Goal: Transaction & Acquisition: Purchase product/service

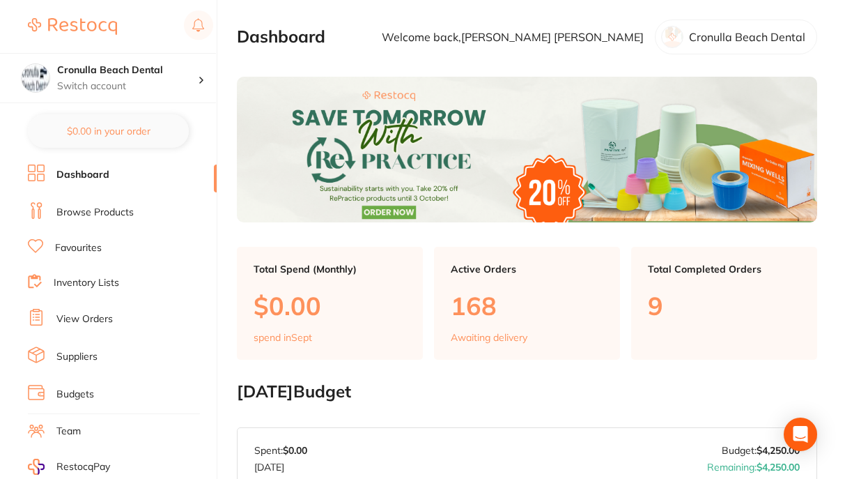
click at [99, 215] on link "Browse Products" at bounding box center [94, 213] width 77 height 14
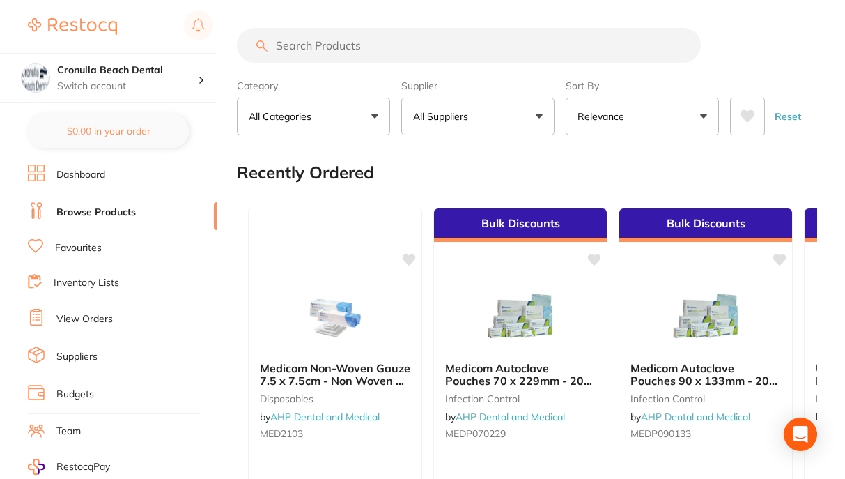
click at [309, 51] on input "search" at bounding box center [469, 45] width 464 height 35
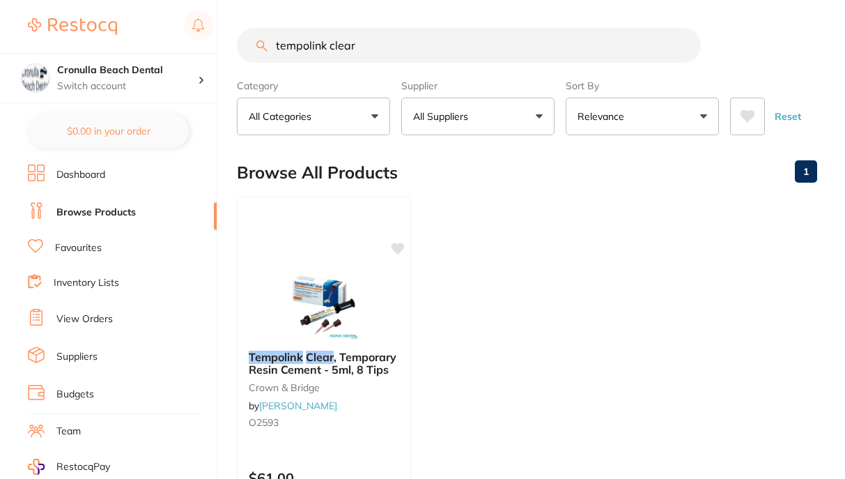
type input "tempolink clear"
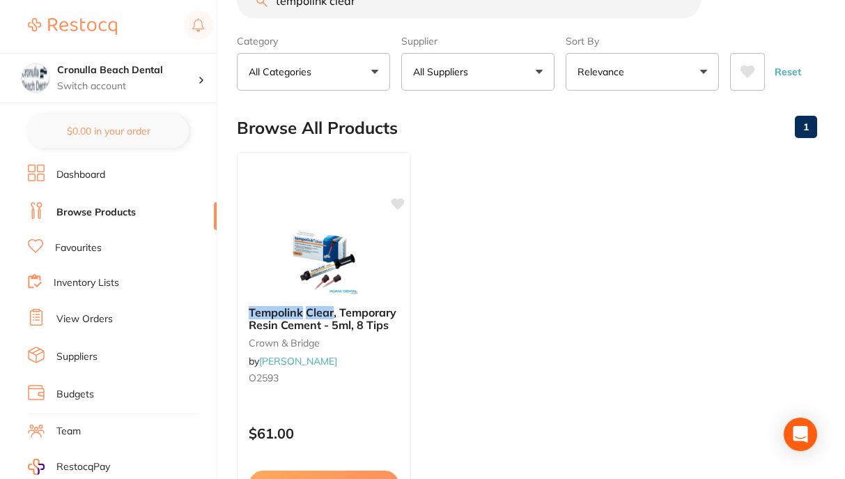
scroll to position [70, 0]
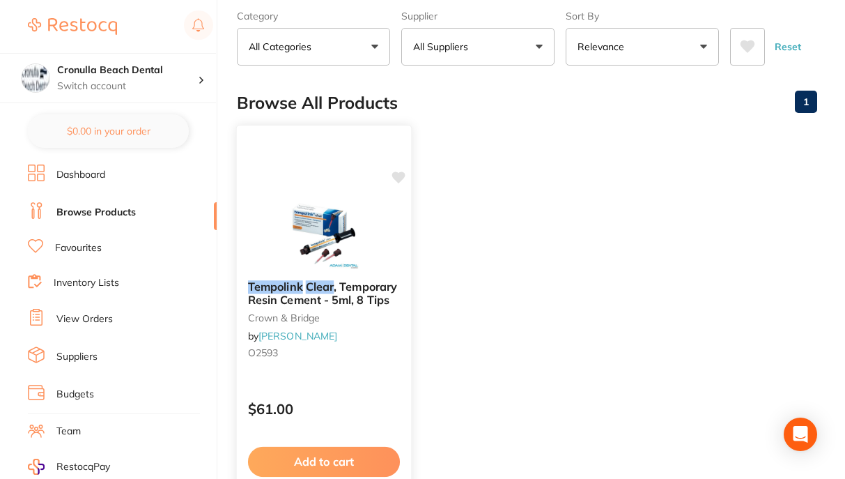
click at [318, 242] on img at bounding box center [323, 234] width 91 height 70
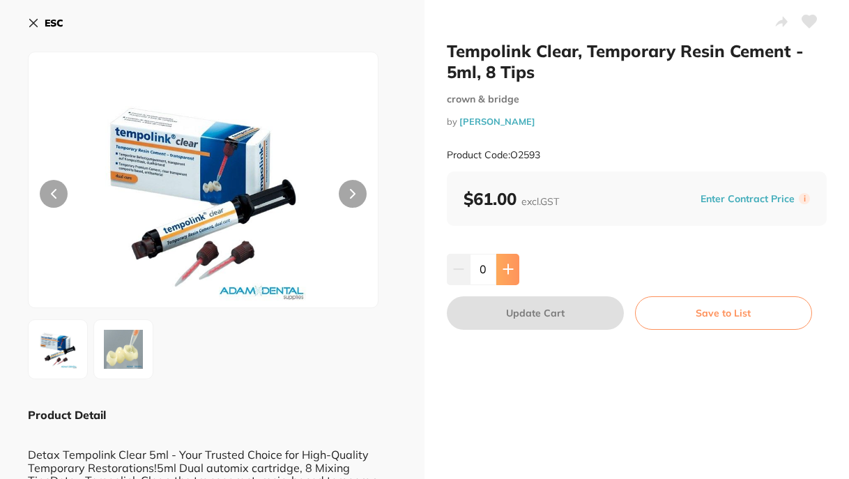
click at [513, 271] on button at bounding box center [507, 269] width 23 height 31
type input "1"
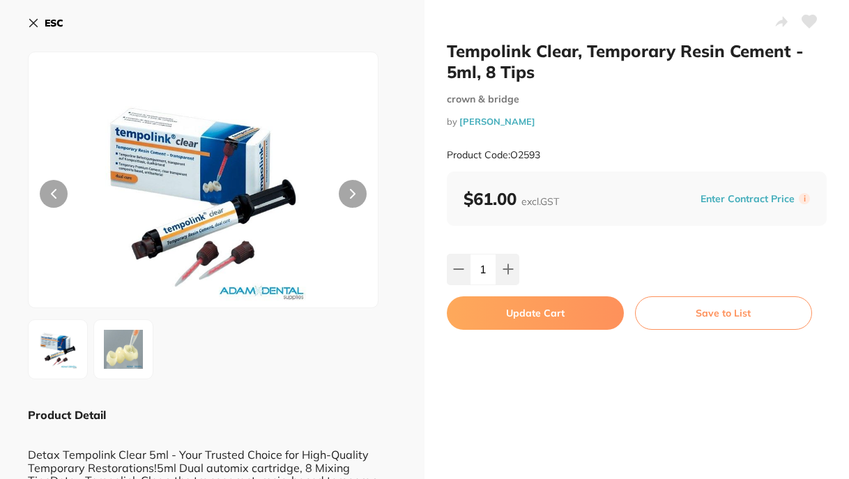
click at [36, 22] on icon at bounding box center [34, 24] width 8 height 8
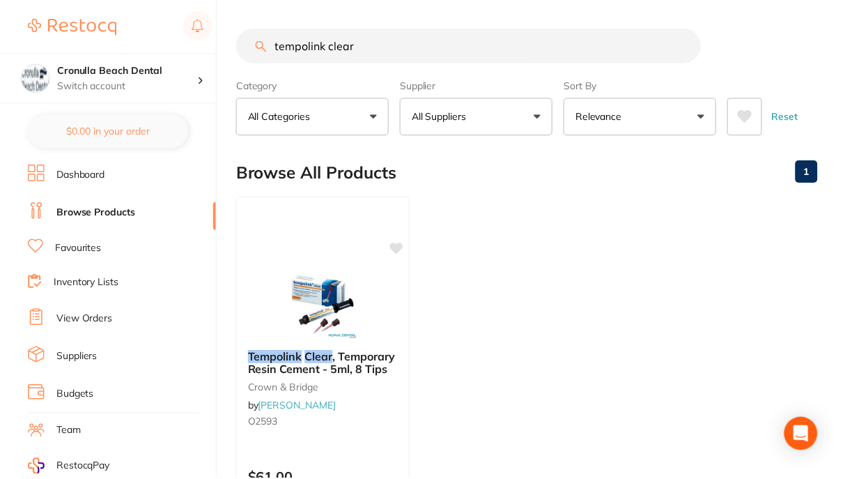
scroll to position [70, 0]
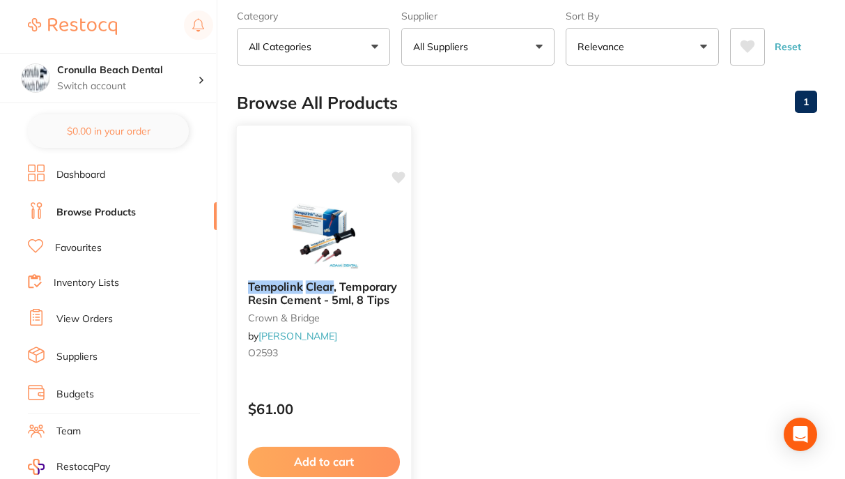
click at [327, 457] on button "Add to cart" at bounding box center [324, 462] width 152 height 30
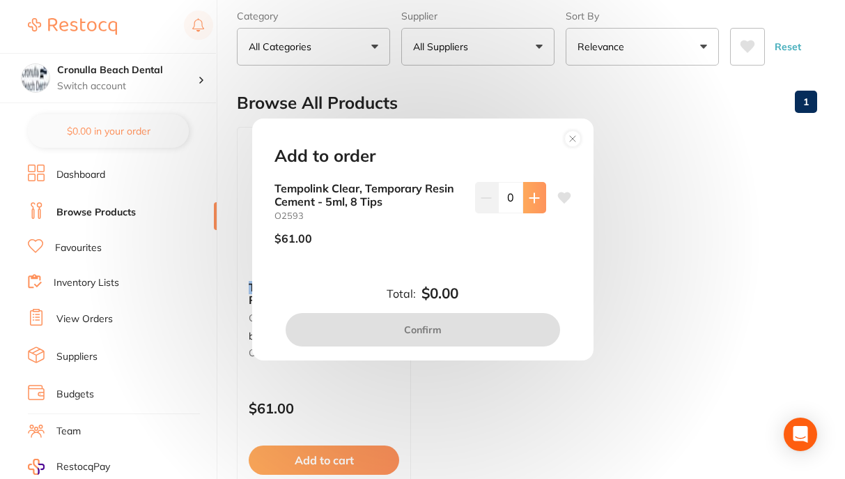
click at [530, 199] on icon at bounding box center [534, 197] width 11 height 11
type input "1"
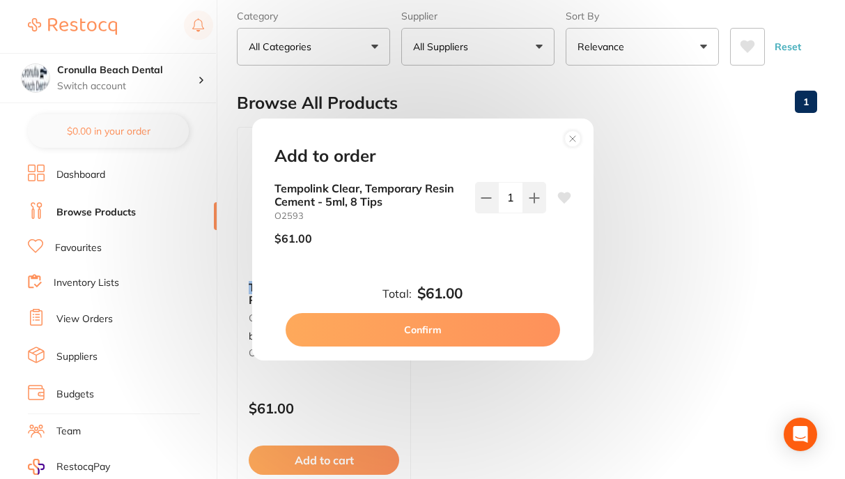
click at [421, 330] on button "Confirm" at bounding box center [423, 329] width 274 height 33
checkbox input "false"
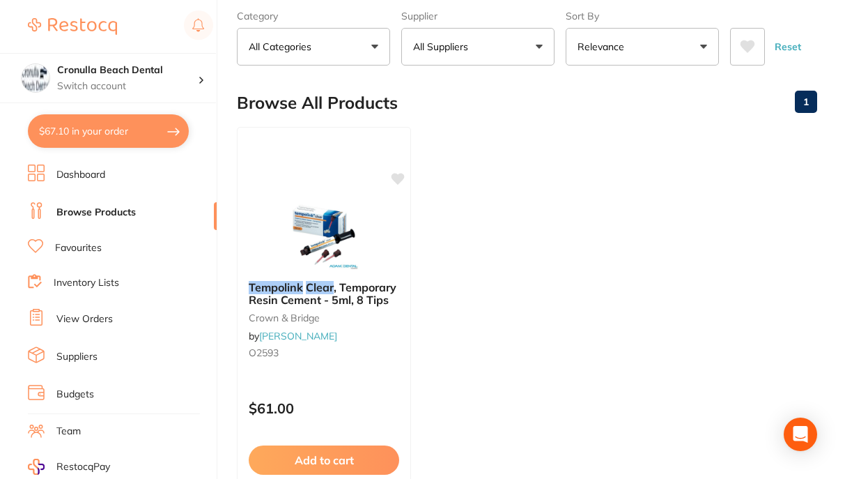
click at [93, 219] on li "Browse Products" at bounding box center [122, 212] width 189 height 21
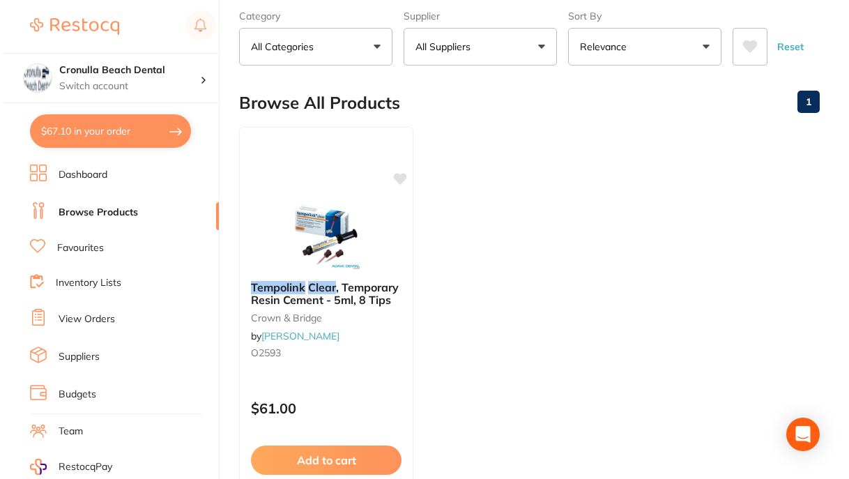
scroll to position [0, 0]
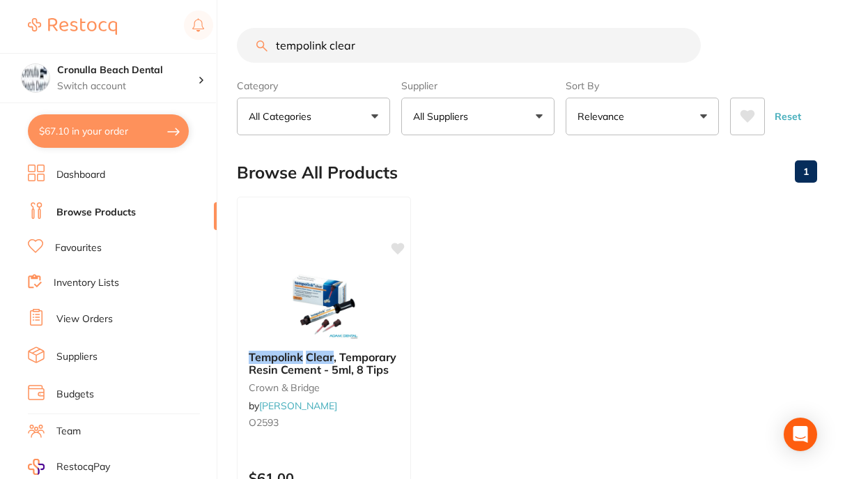
drag, startPoint x: 378, startPoint y: 42, endPoint x: 263, endPoint y: 47, distance: 115.0
click at [263, 47] on div "tempolink clear" at bounding box center [527, 45] width 580 height 35
type input "blu mousse"
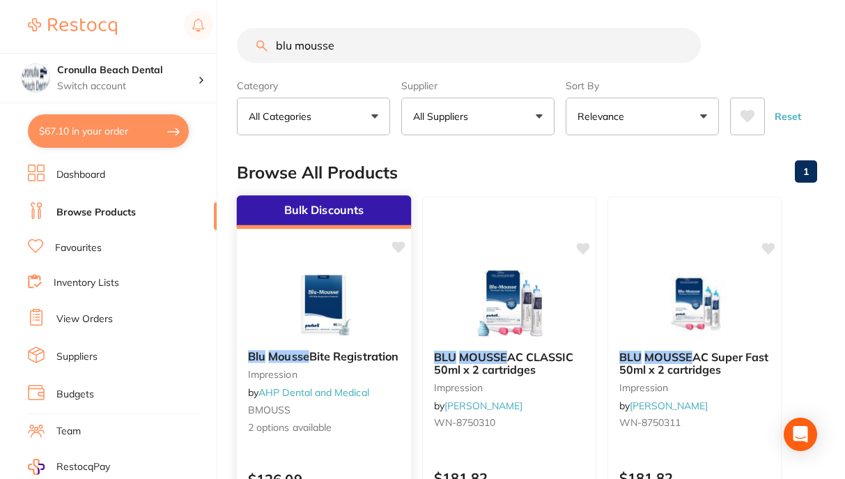
click at [317, 305] on img at bounding box center [323, 303] width 91 height 70
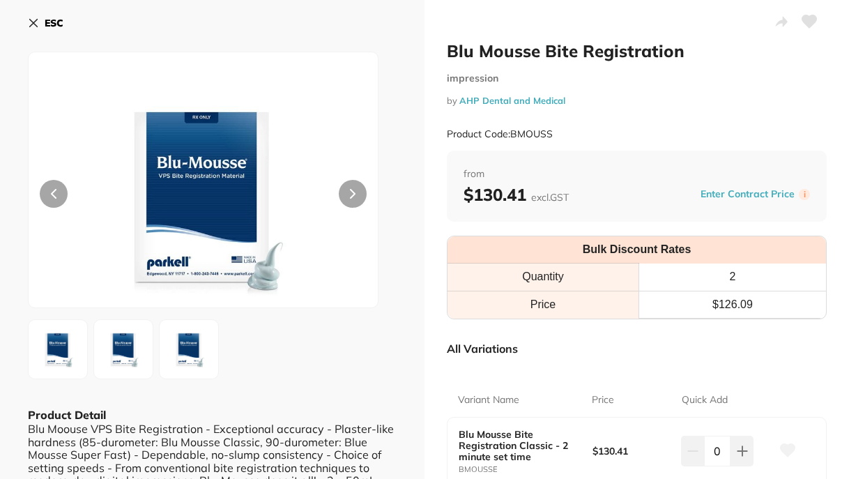
click at [33, 22] on icon at bounding box center [33, 22] width 11 height 11
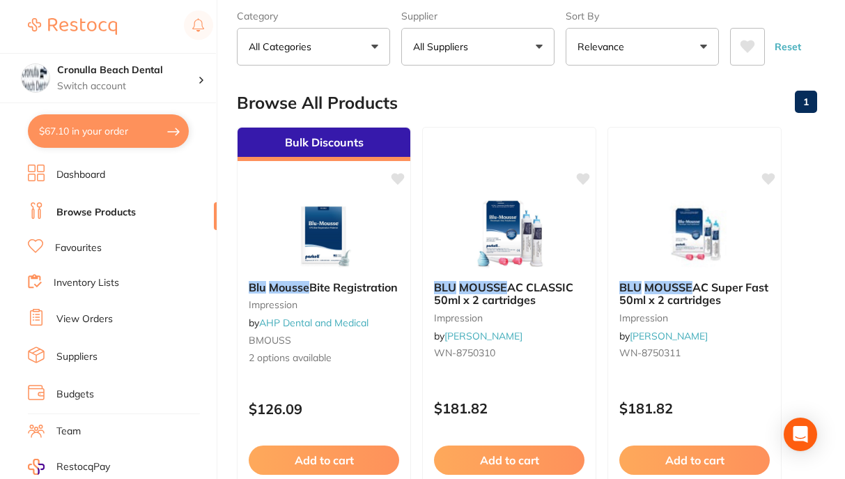
click at [648, 49] on button "Relevance" at bounding box center [642, 47] width 153 height 38
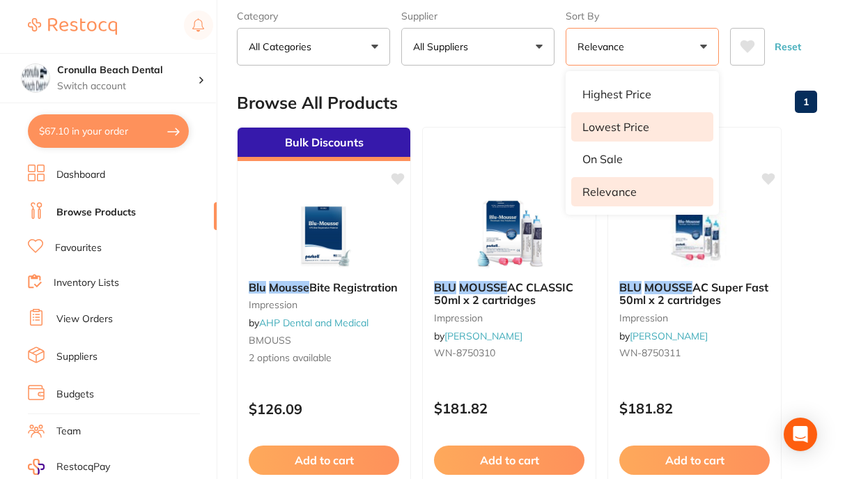
click at [617, 130] on p "Lowest Price" at bounding box center [615, 127] width 67 height 13
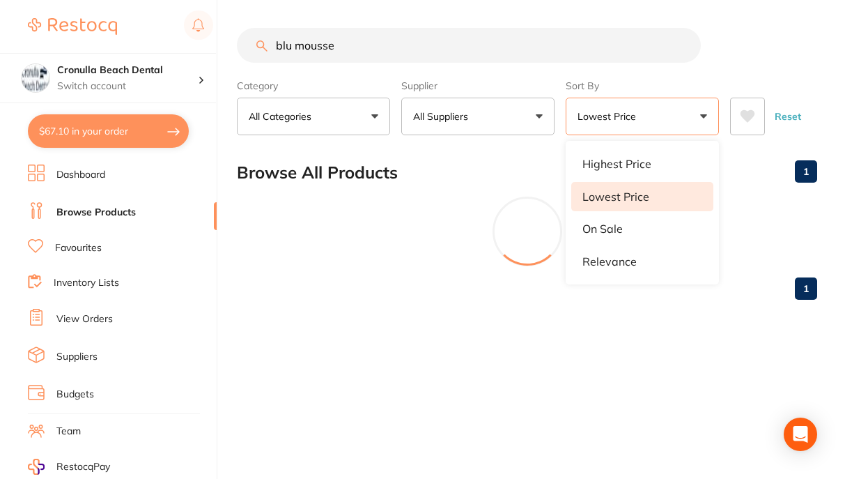
scroll to position [0, 0]
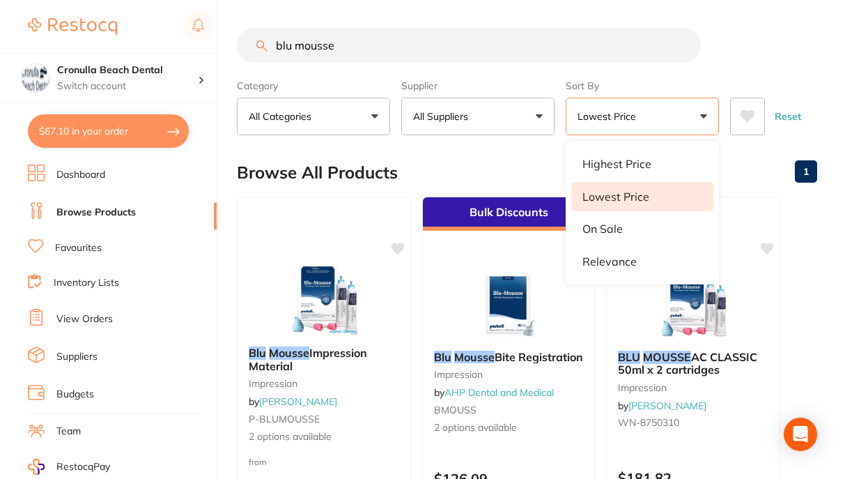
click at [432, 162] on div "Browse All Products 1" at bounding box center [527, 172] width 580 height 47
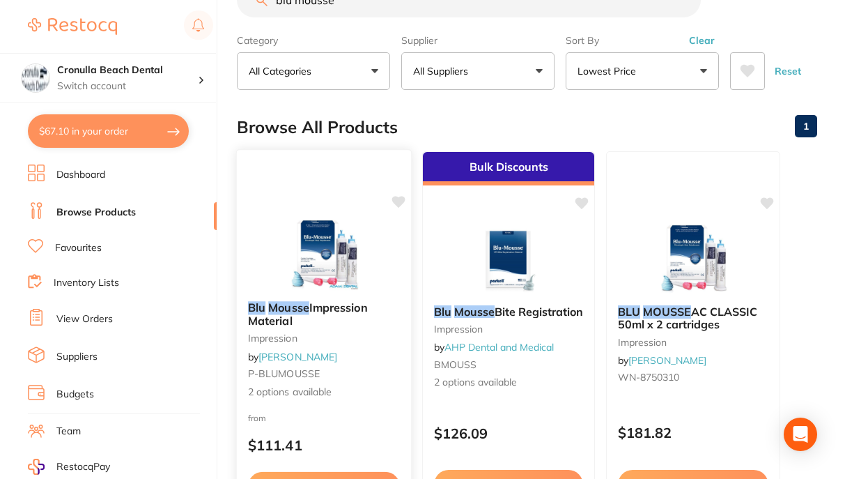
scroll to position [70, 0]
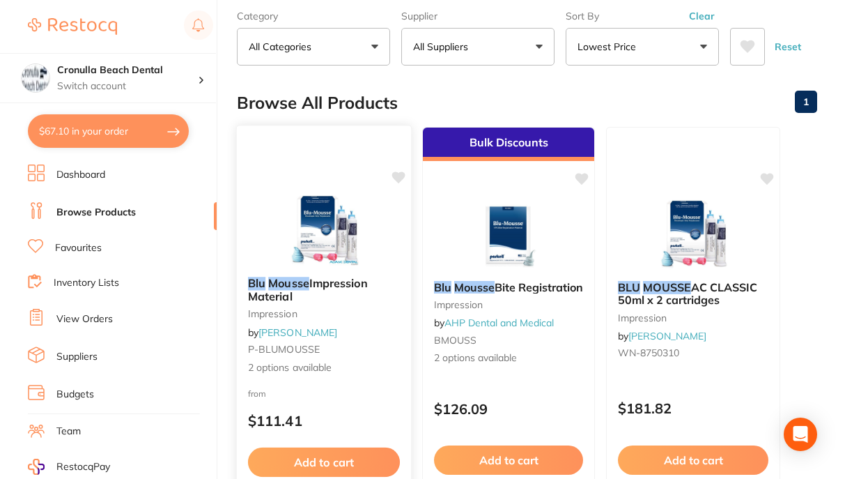
click at [311, 233] on img at bounding box center [323, 230] width 91 height 70
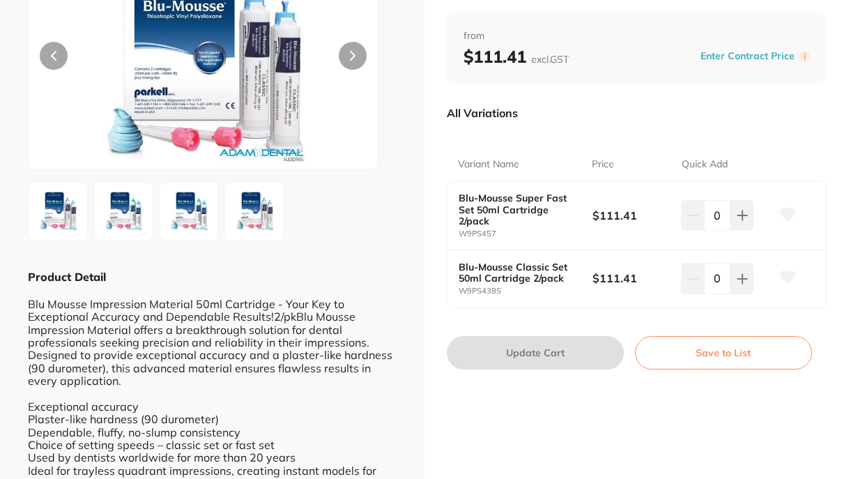
scroll to position [139, 0]
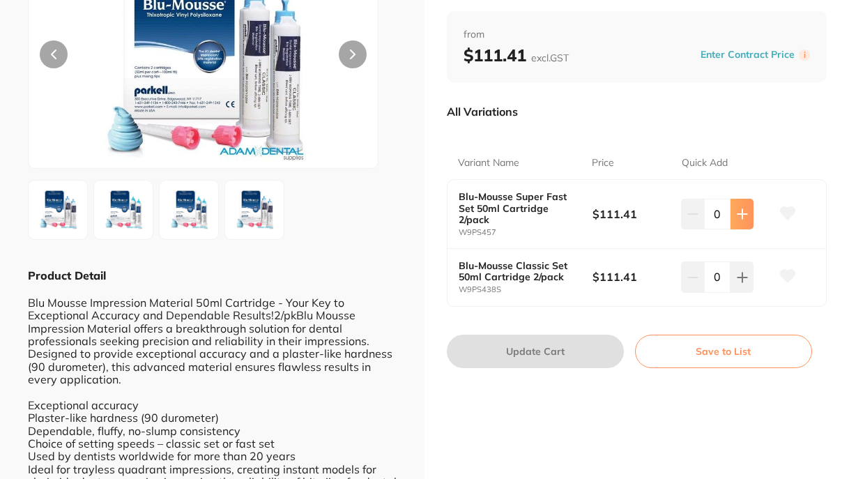
click at [738, 208] on button at bounding box center [741, 214] width 23 height 31
type input "1"
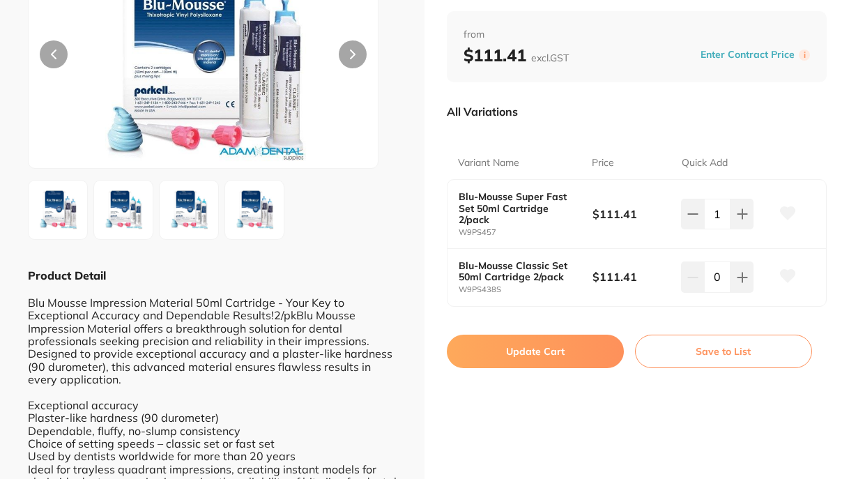
click at [566, 347] on button "Update Cart" at bounding box center [535, 350] width 177 height 33
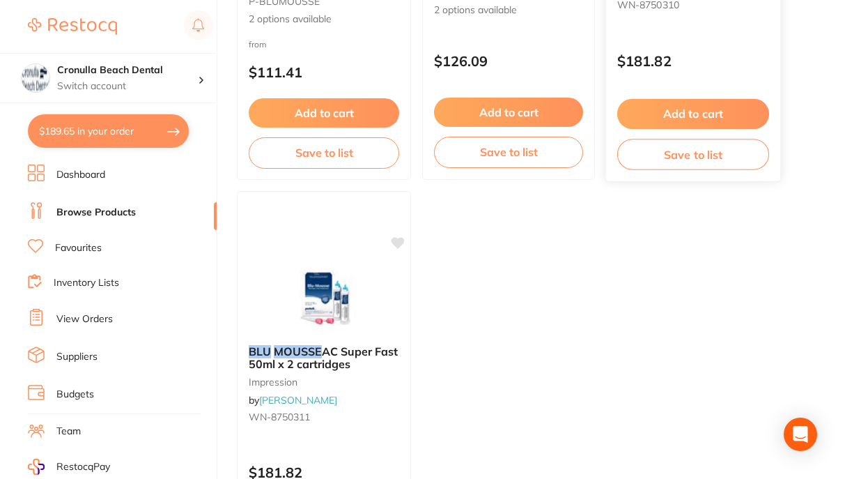
scroll to position [418, 0]
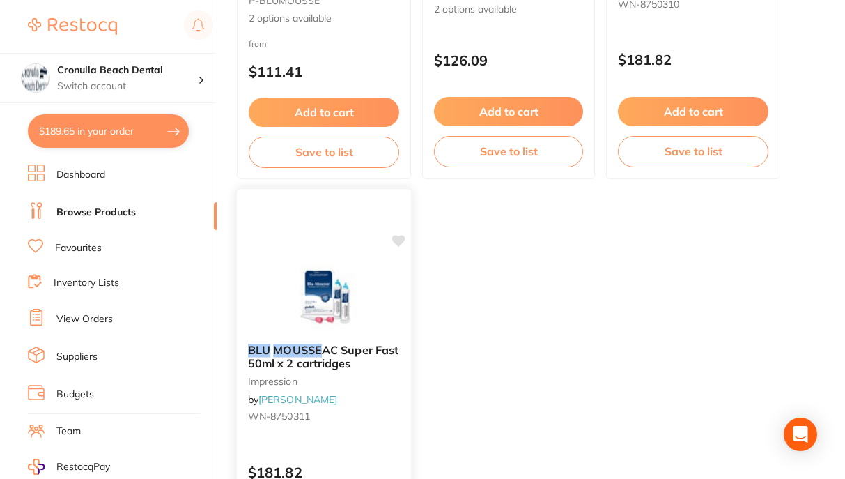
click at [296, 293] on img at bounding box center [323, 297] width 91 height 70
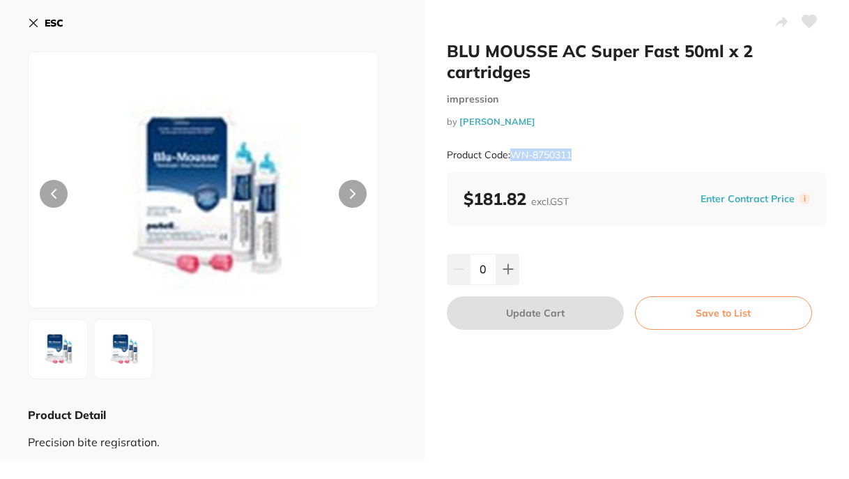
drag, startPoint x: 583, startPoint y: 154, endPoint x: 512, endPoint y: 157, distance: 71.1
click at [512, 157] on div "Product Code: WN-8750311" at bounding box center [637, 155] width 380 height 34
copy small "WN-8750311"
click at [30, 20] on icon at bounding box center [34, 24] width 8 height 8
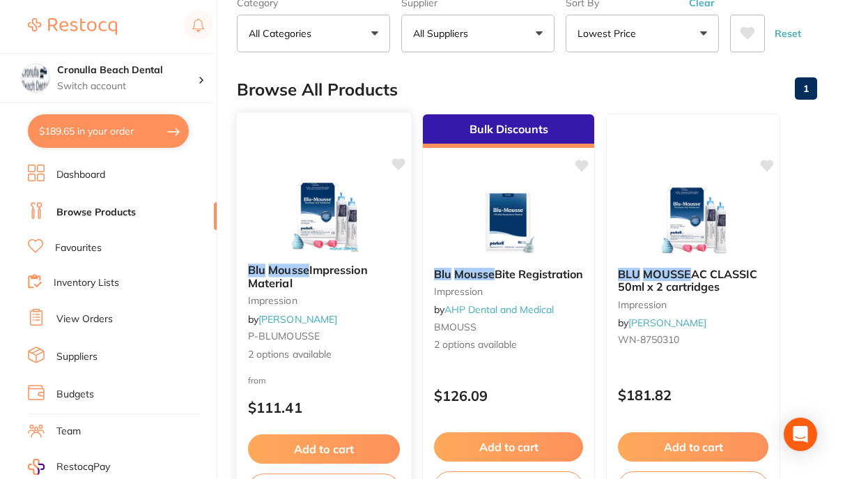
scroll to position [139, 0]
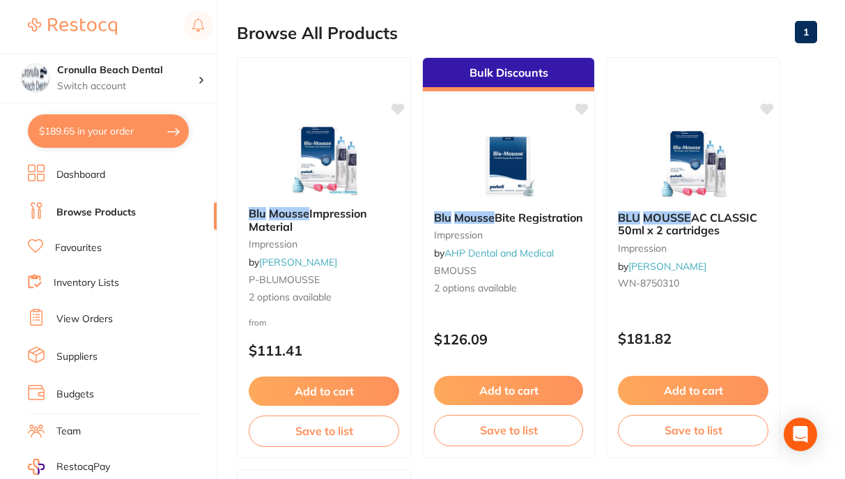
click at [85, 178] on link "Dashboard" at bounding box center [80, 175] width 49 height 14
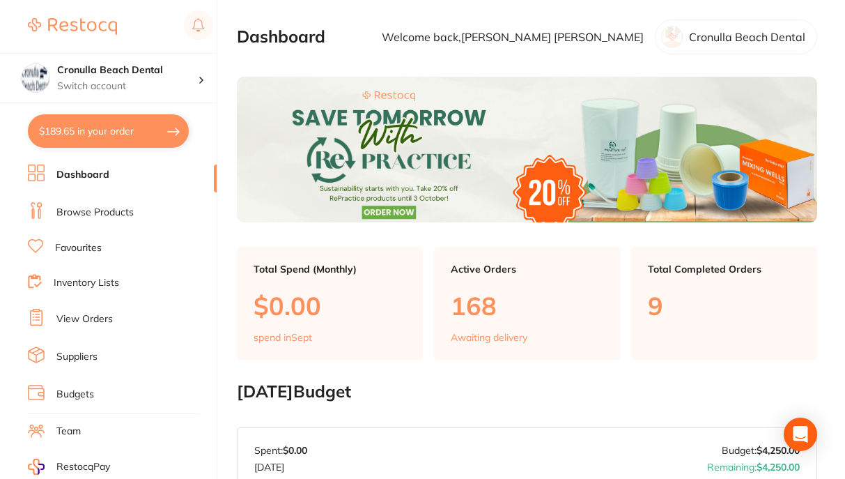
click at [118, 217] on link "Browse Products" at bounding box center [94, 213] width 77 height 14
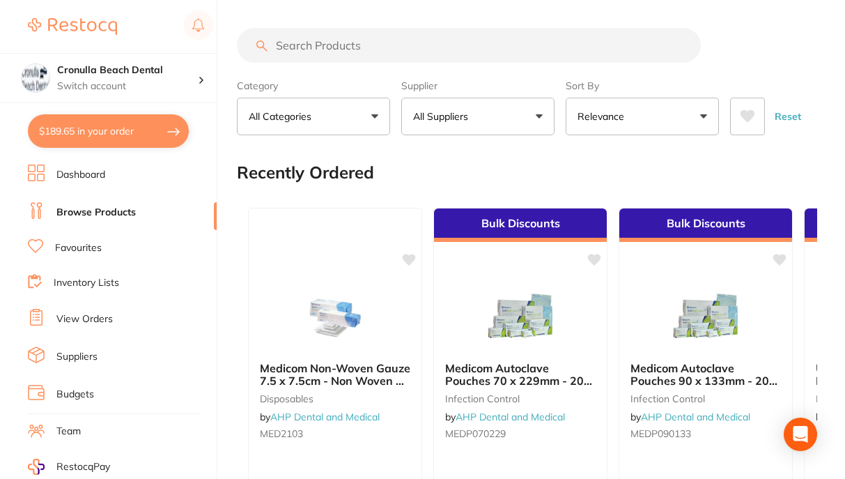
click at [300, 46] on input "search" at bounding box center [469, 45] width 464 height 35
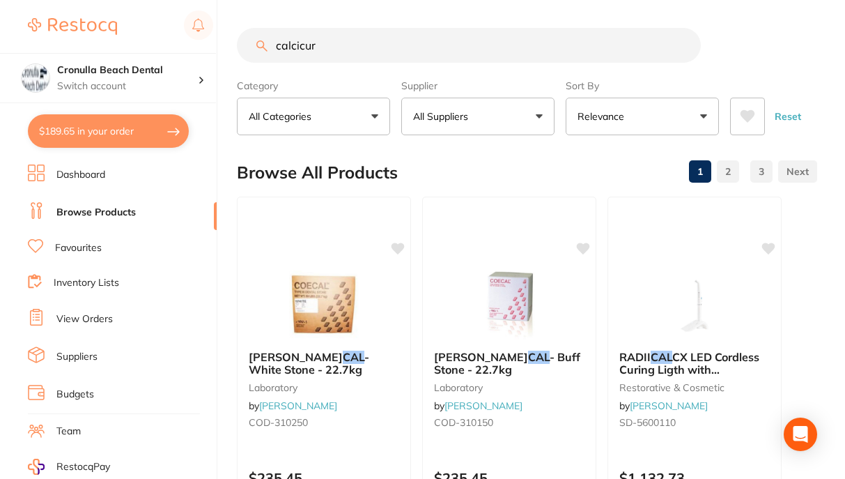
type input "calcicur"
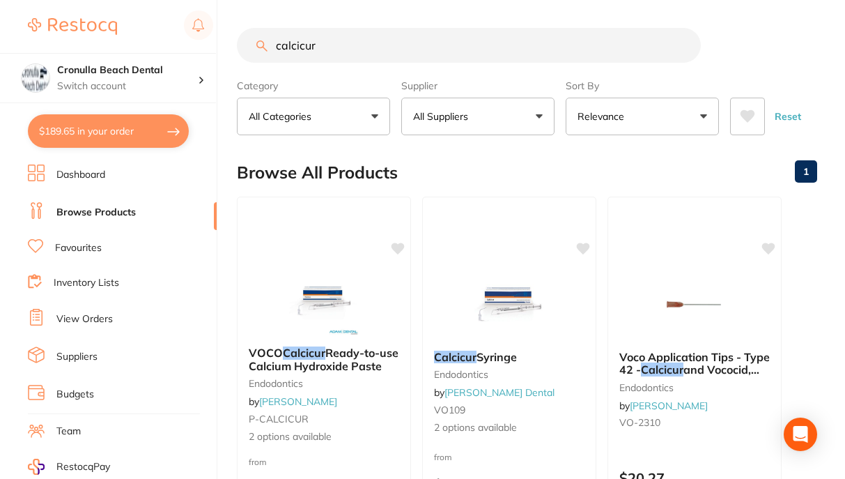
click at [608, 117] on p "Relevance" at bounding box center [604, 116] width 52 height 14
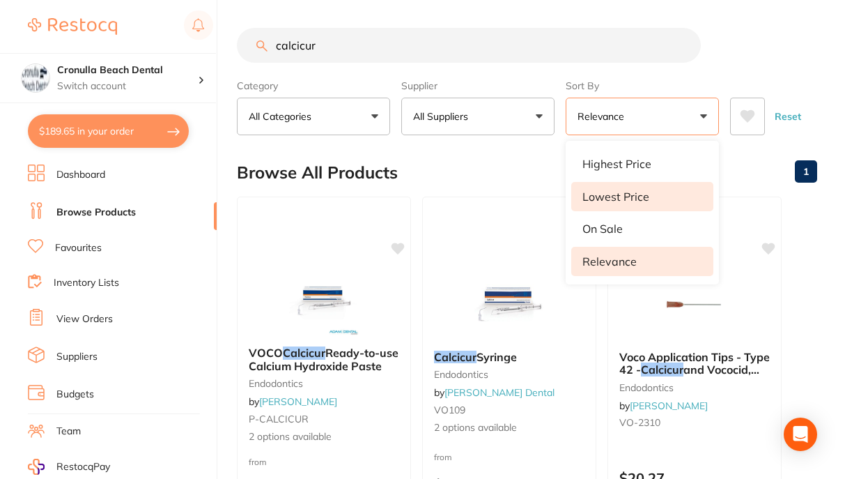
click at [597, 190] on p "Lowest Price" at bounding box center [615, 196] width 67 height 13
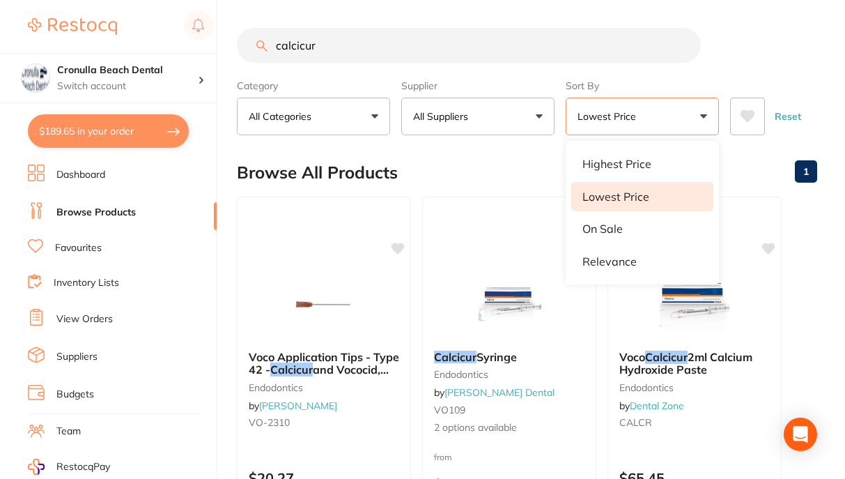
click at [456, 157] on div "Browse All Products 1" at bounding box center [527, 172] width 580 height 47
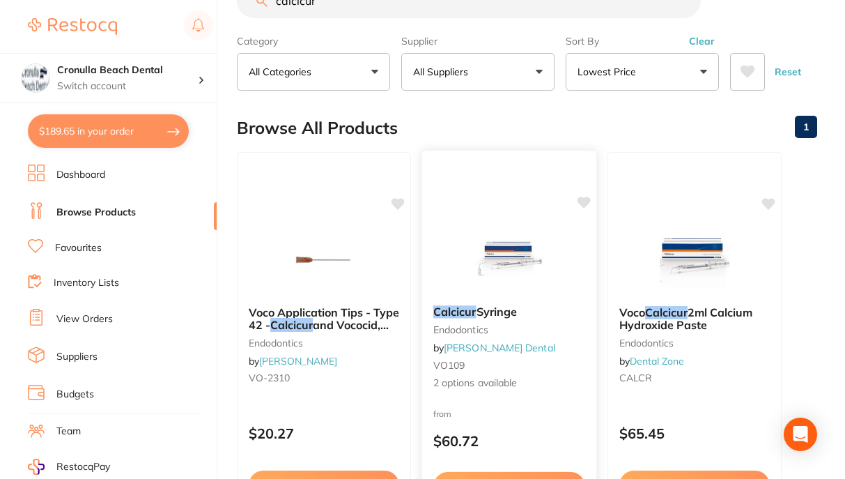
scroll to position [70, 0]
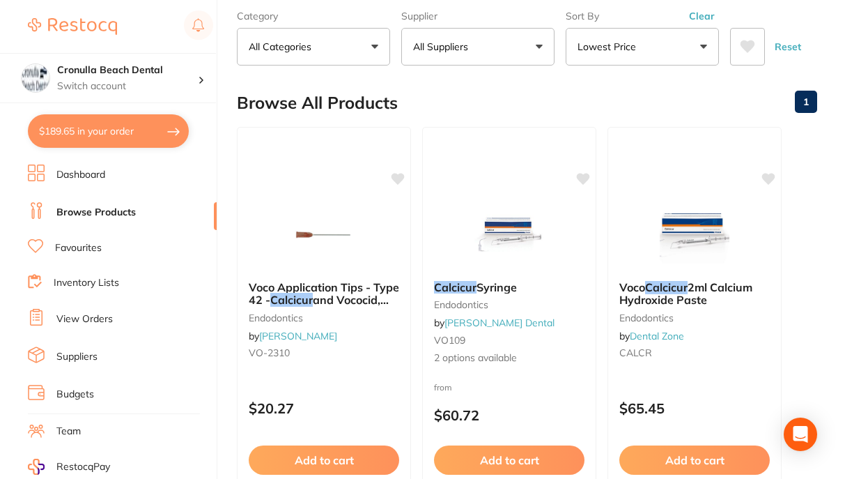
click at [436, 52] on p "All Suppliers" at bounding box center [443, 47] width 61 height 14
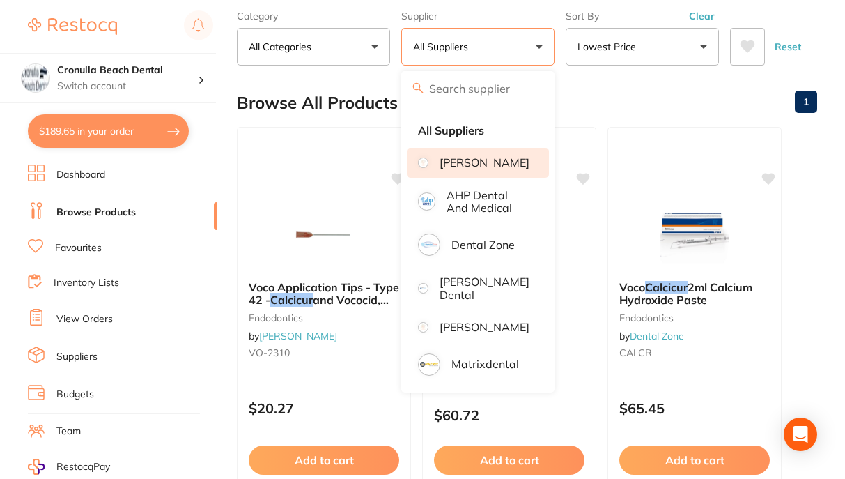
click at [464, 169] on p "[PERSON_NAME]" at bounding box center [485, 162] width 90 height 13
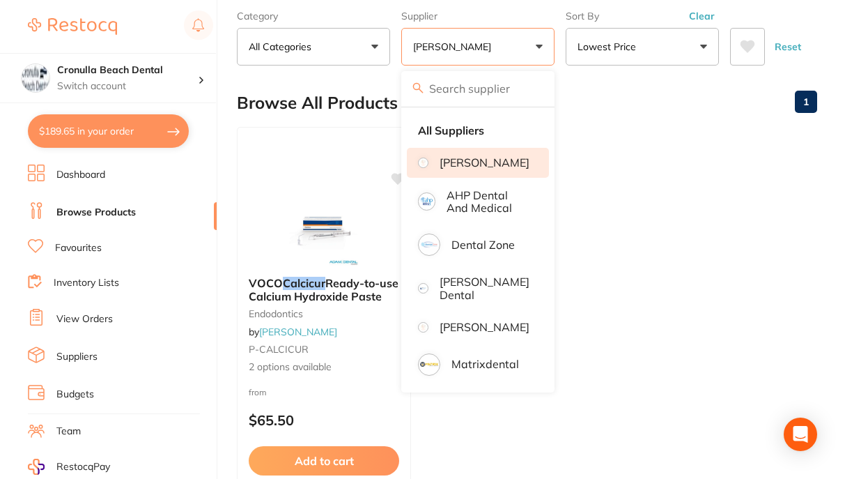
scroll to position [0, 0]
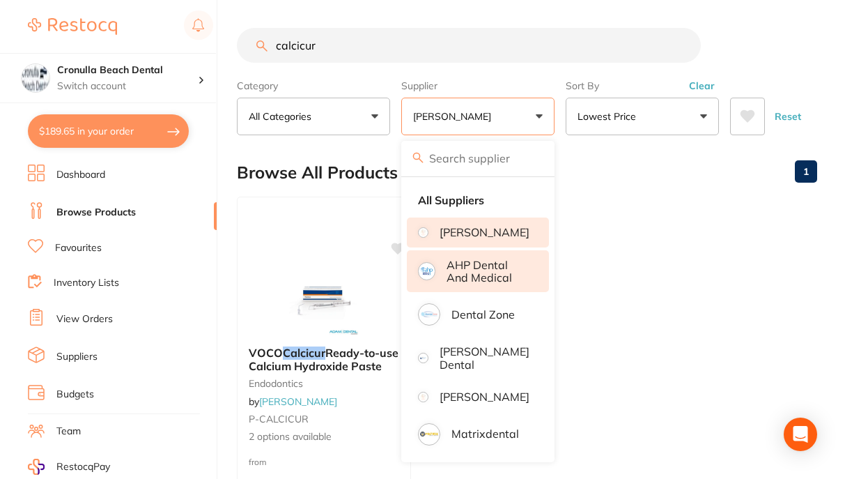
click at [461, 283] on p "AHP Dental and Medical" at bounding box center [488, 271] width 83 height 26
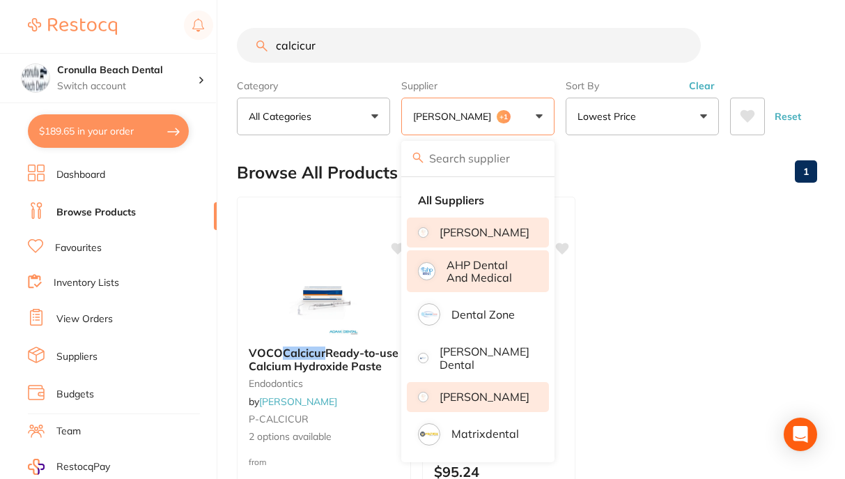
click at [472, 395] on p "[PERSON_NAME]" at bounding box center [485, 396] width 90 height 13
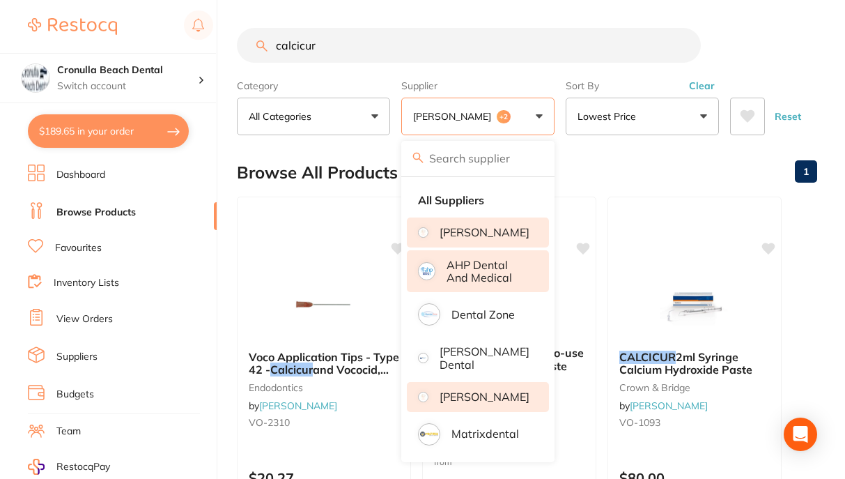
click at [598, 164] on div "Browse All Products 1" at bounding box center [527, 172] width 580 height 47
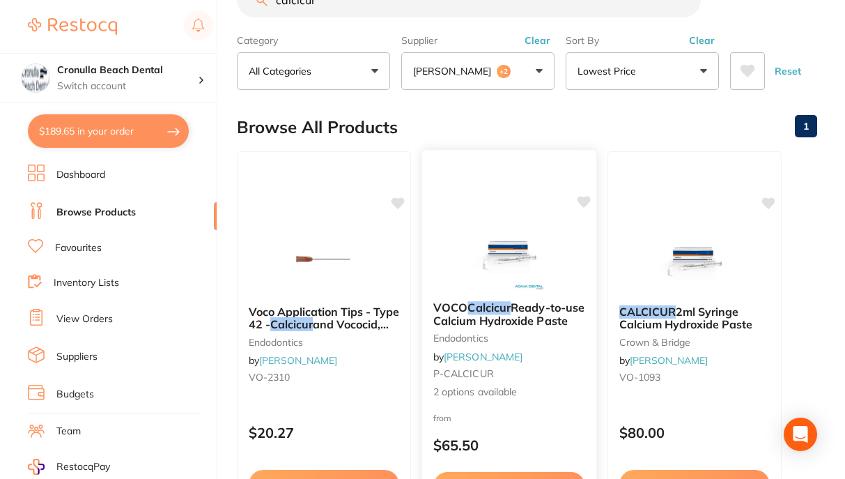
scroll to position [70, 0]
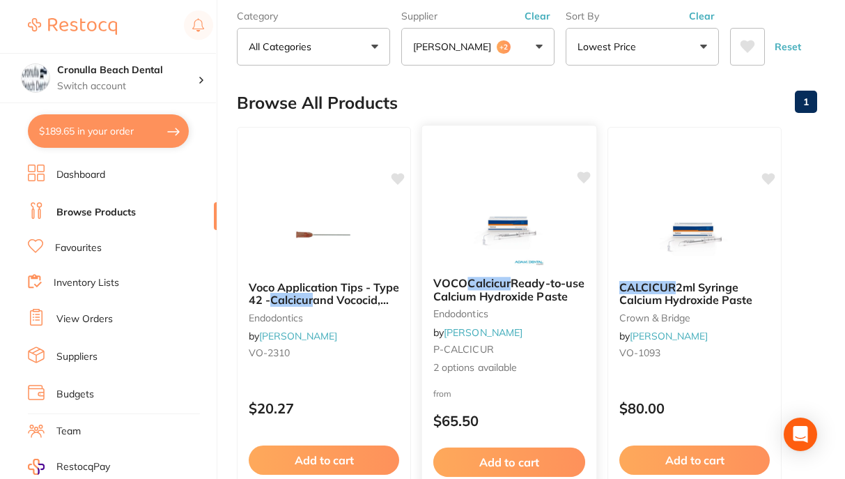
click at [516, 216] on img at bounding box center [508, 230] width 91 height 70
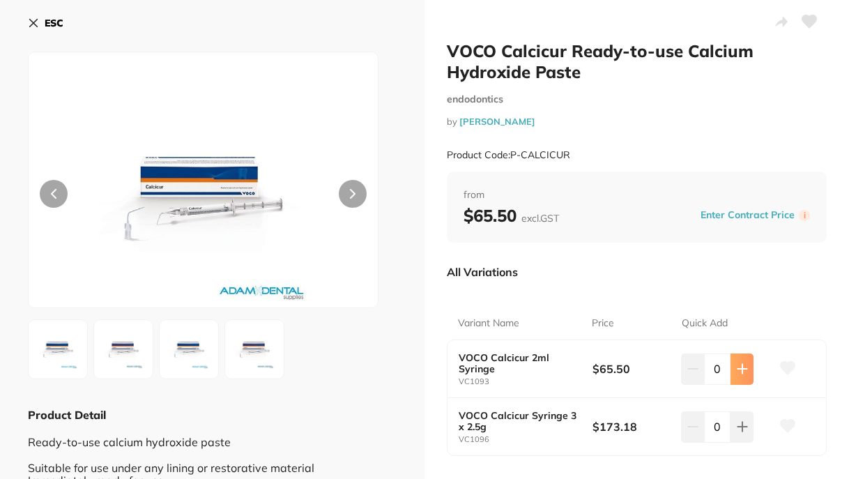
click at [743, 373] on icon at bounding box center [741, 368] width 11 height 11
type input "1"
click at [32, 20] on icon at bounding box center [33, 22] width 11 height 11
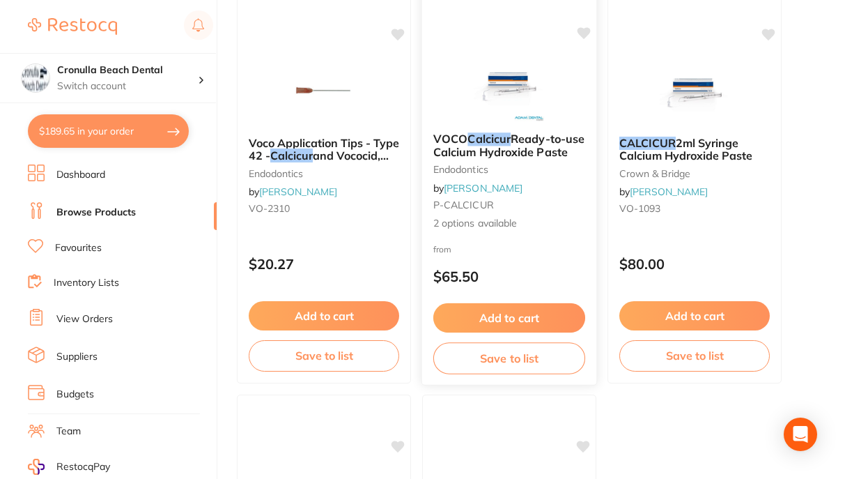
scroll to position [209, 0]
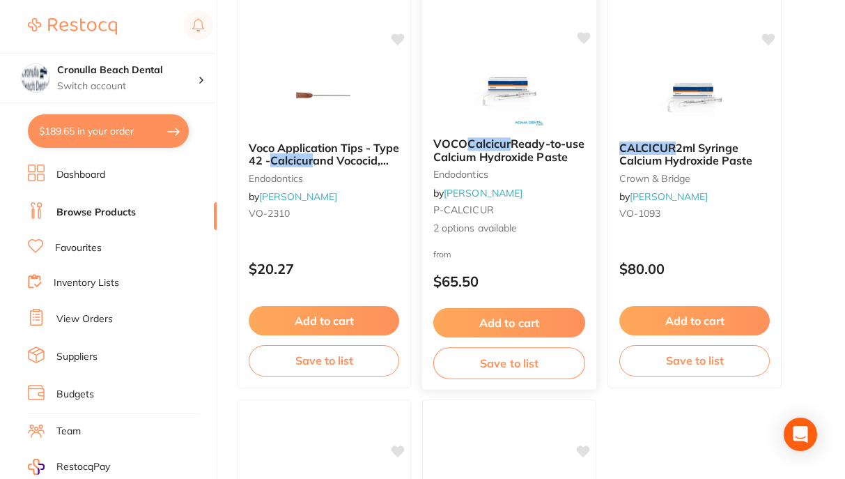
click at [507, 319] on button "Add to cart" at bounding box center [509, 323] width 152 height 30
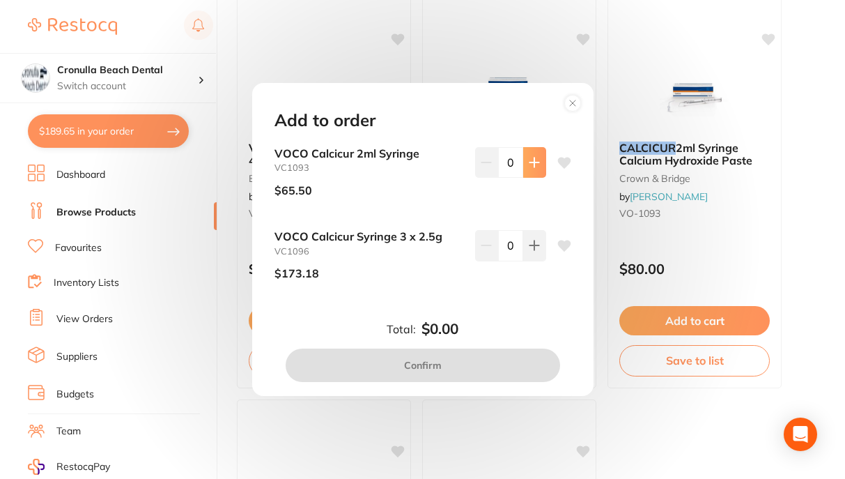
click at [529, 163] on icon at bounding box center [533, 161] width 9 height 9
type input "1"
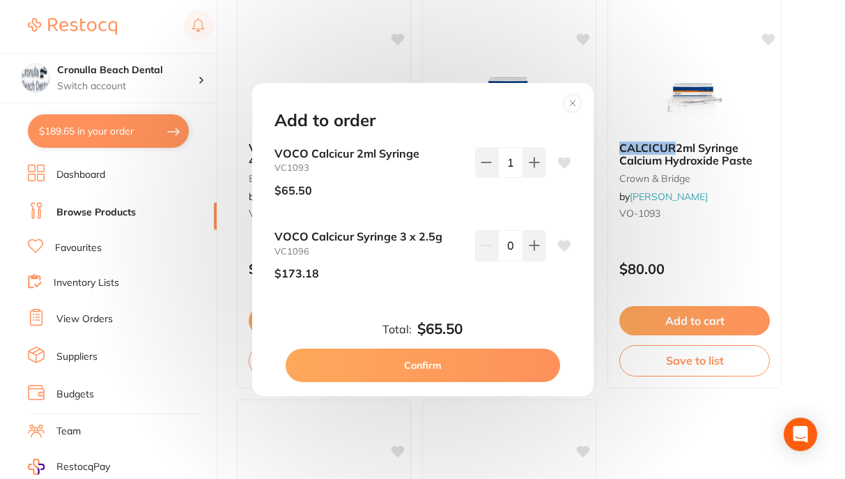
click at [444, 357] on button "Confirm" at bounding box center [423, 364] width 274 height 33
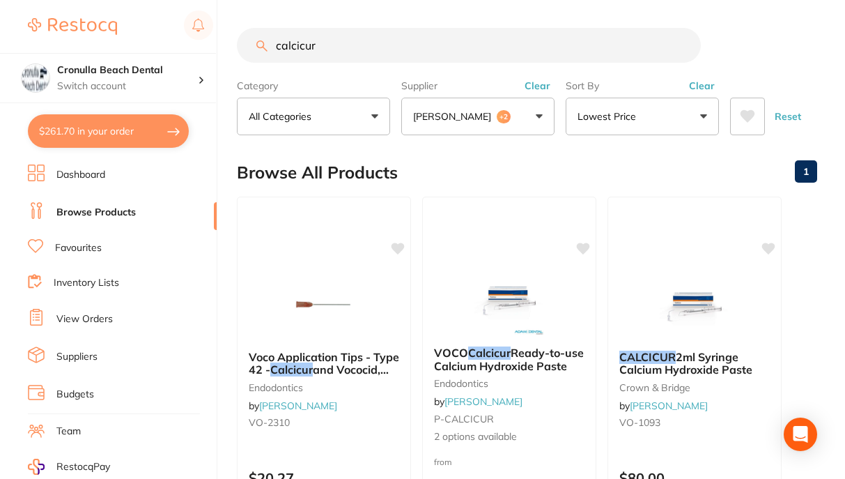
drag, startPoint x: 326, startPoint y: 52, endPoint x: 247, endPoint y: 49, distance: 79.5
click at [247, 49] on input "calcicur" at bounding box center [469, 45] width 464 height 35
type input "odontopaste"
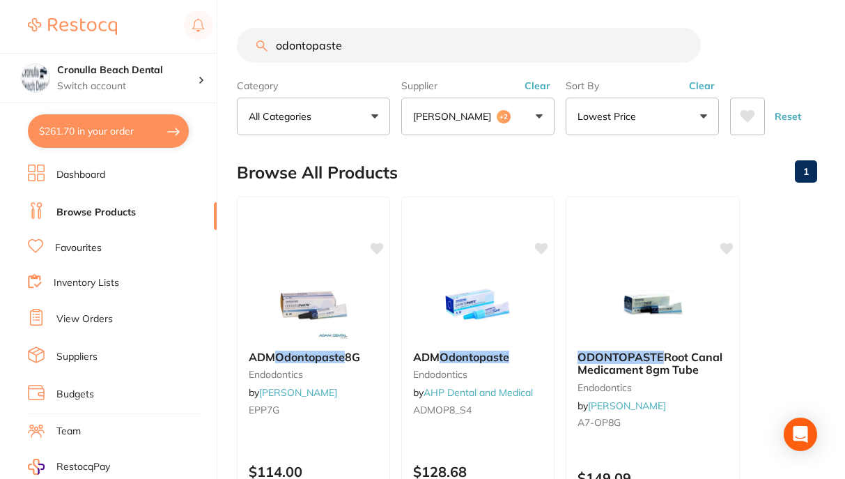
click at [516, 116] on button "[PERSON_NAME] +2" at bounding box center [477, 117] width 153 height 38
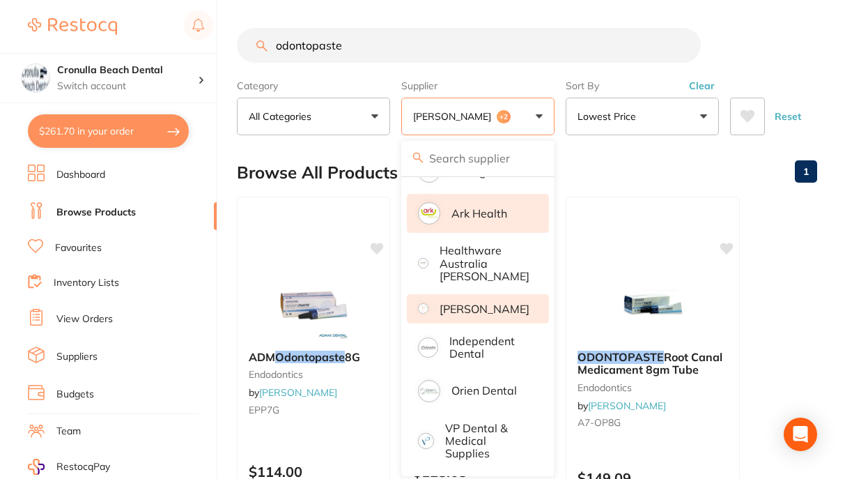
scroll to position [156, 0]
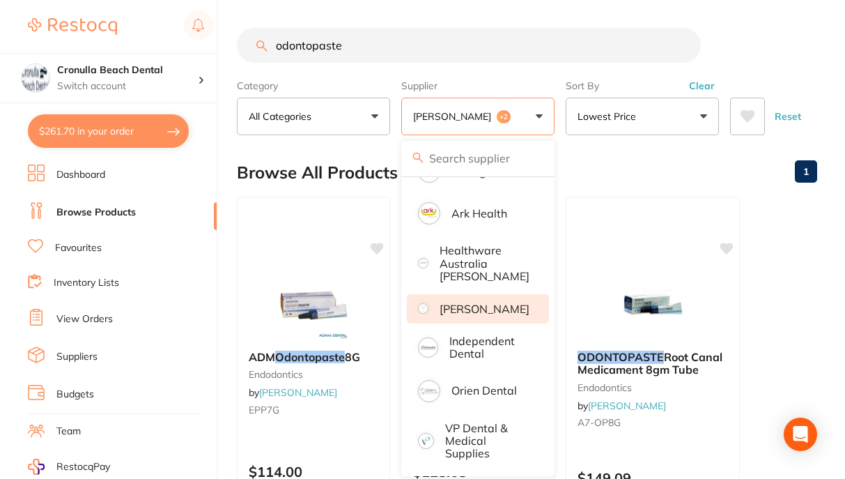
click at [591, 180] on div "Browse All Products 1" at bounding box center [527, 172] width 580 height 47
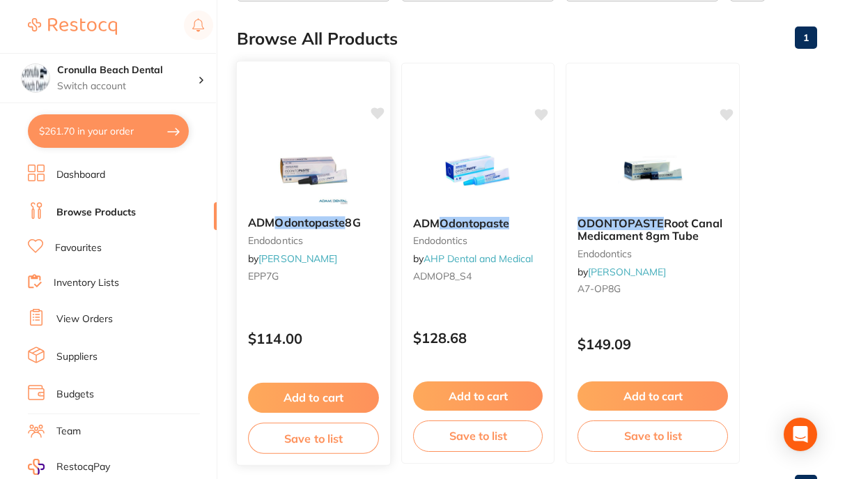
scroll to position [139, 0]
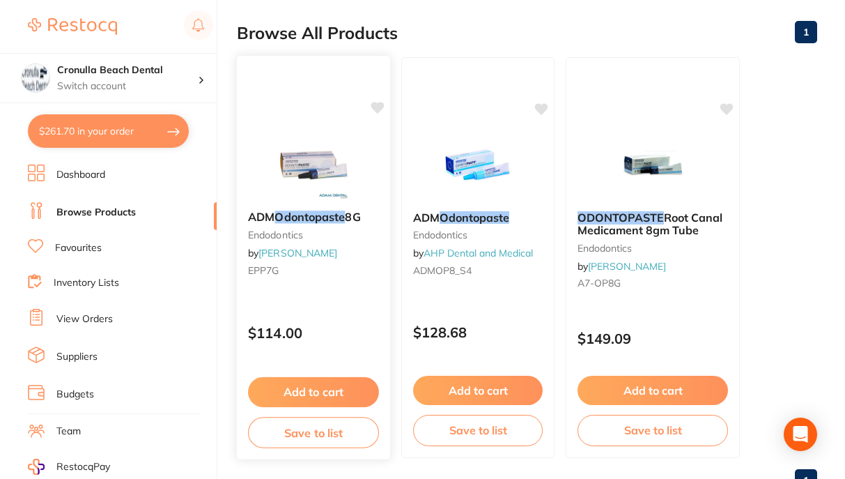
click at [295, 176] on img at bounding box center [313, 164] width 91 height 70
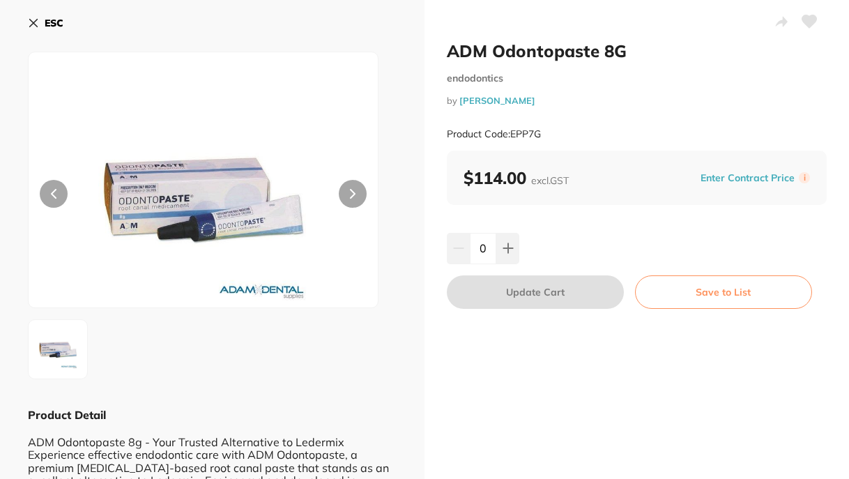
click at [30, 22] on icon at bounding box center [33, 22] width 11 height 11
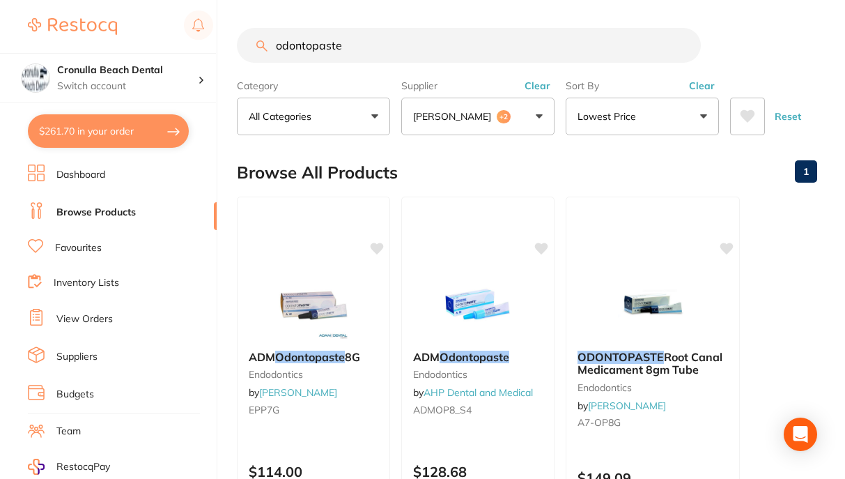
click at [619, 126] on button "Lowest Price" at bounding box center [642, 117] width 153 height 38
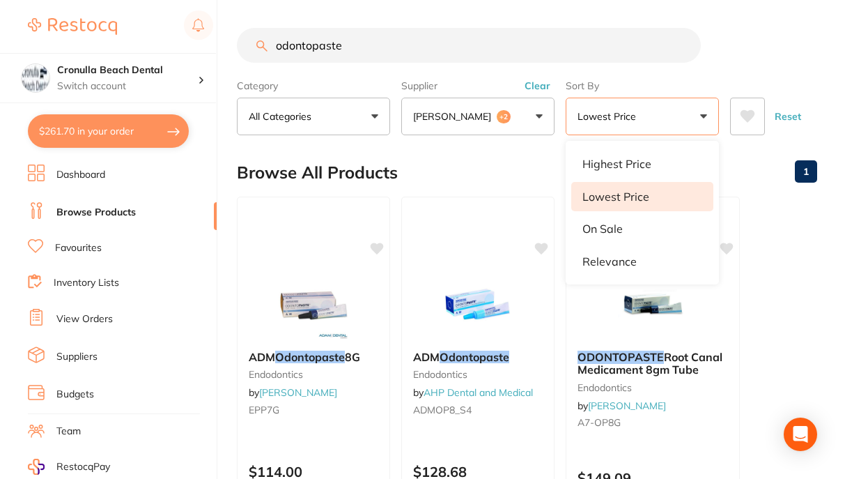
click at [619, 126] on button "Lowest Price" at bounding box center [642, 117] width 153 height 38
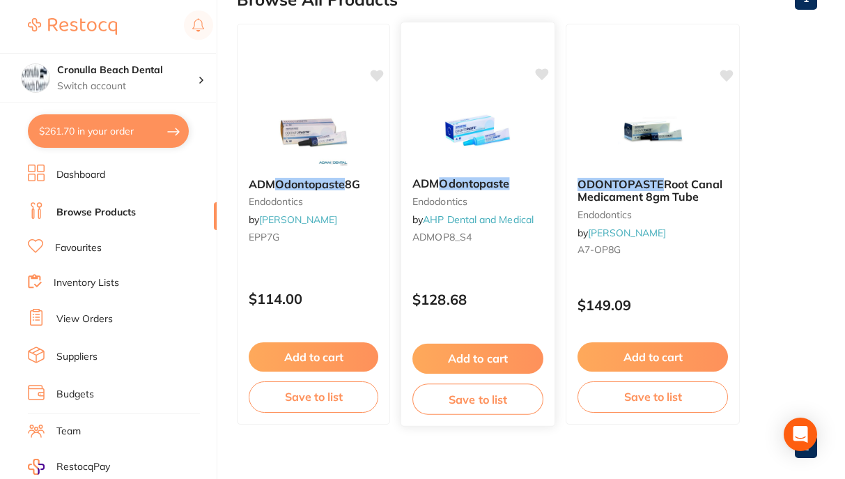
scroll to position [191, 0]
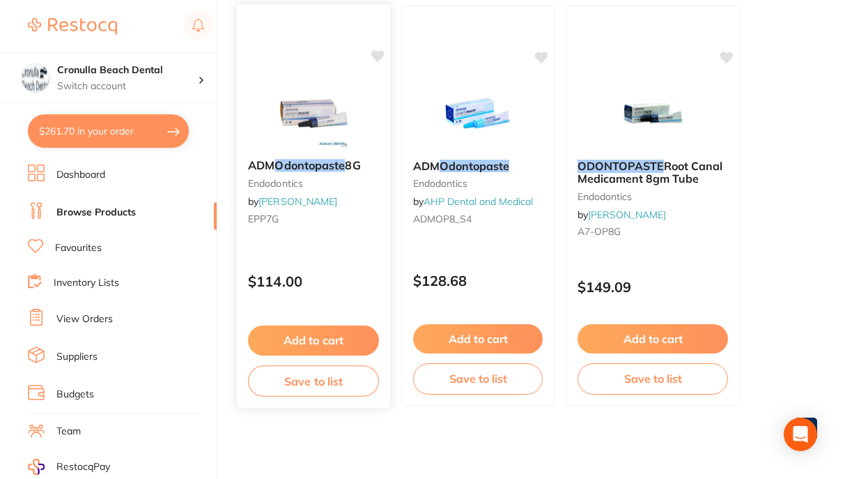
click at [321, 122] on img at bounding box center [313, 112] width 91 height 70
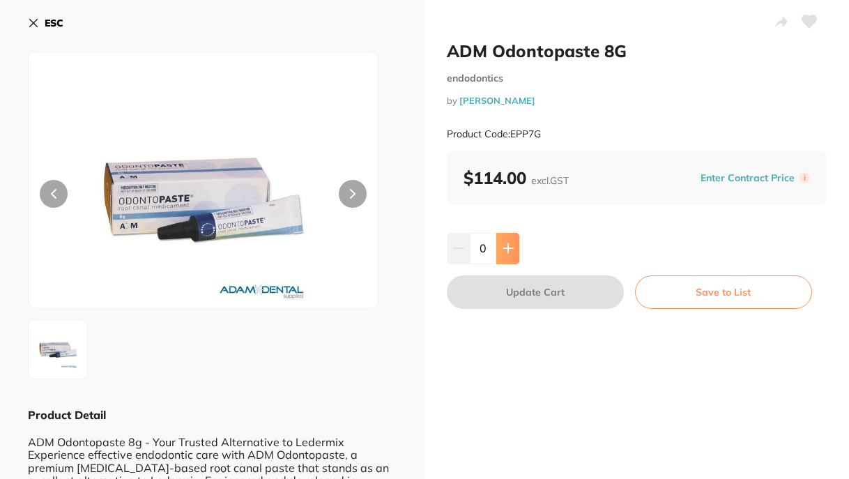
click at [508, 252] on icon at bounding box center [507, 247] width 11 height 11
type input "1"
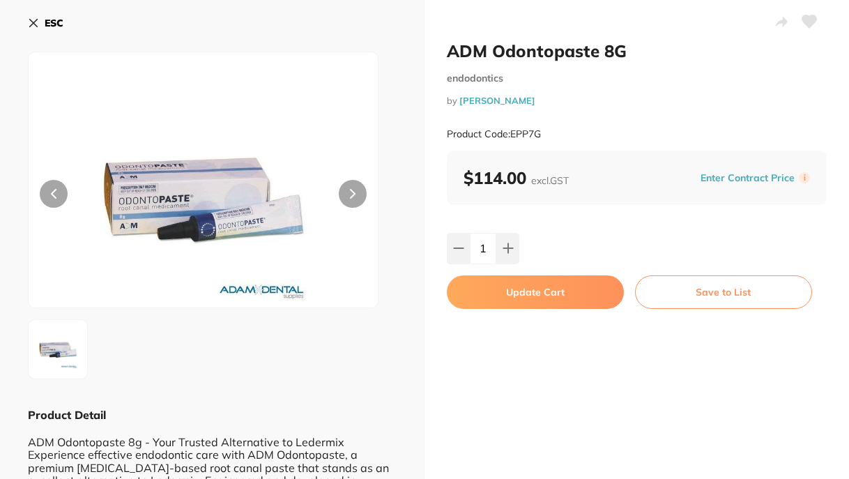
click at [516, 294] on button "Update Cart" at bounding box center [535, 291] width 177 height 33
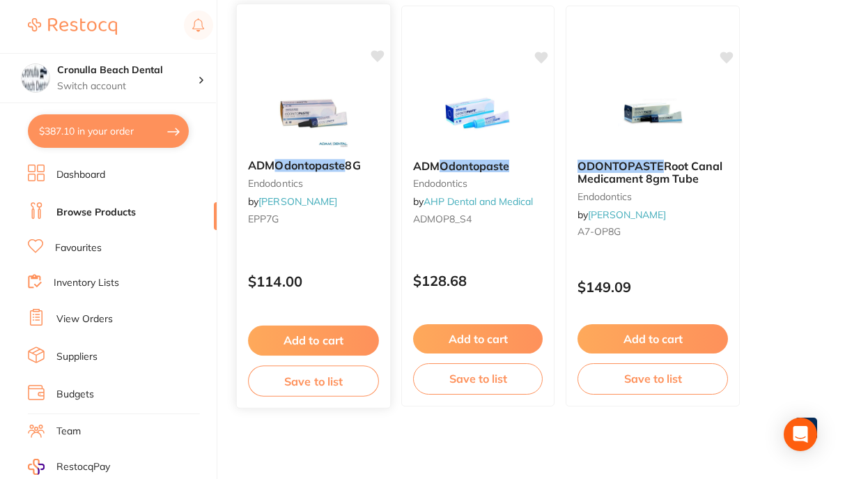
click at [304, 105] on img at bounding box center [313, 112] width 91 height 70
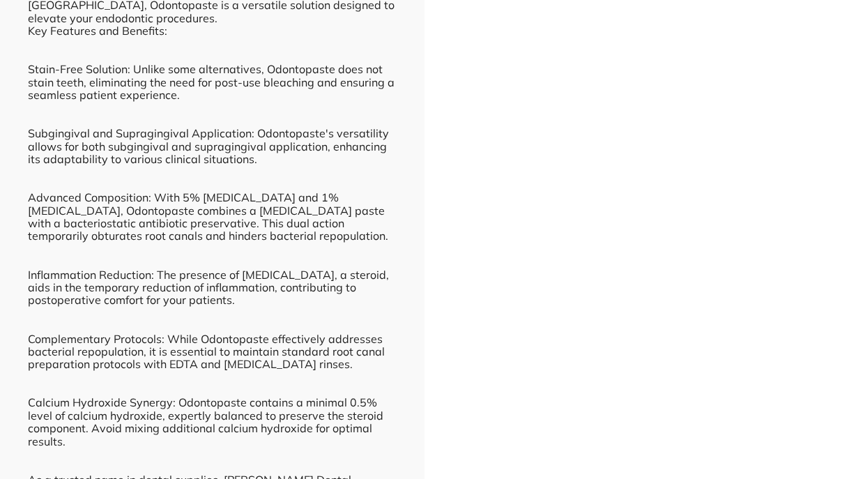
scroll to position [70, 0]
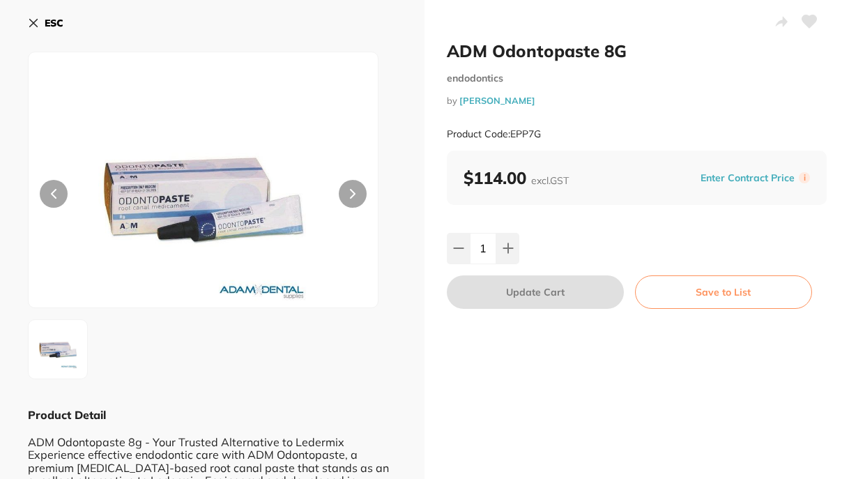
click at [33, 19] on icon at bounding box center [33, 22] width 11 height 11
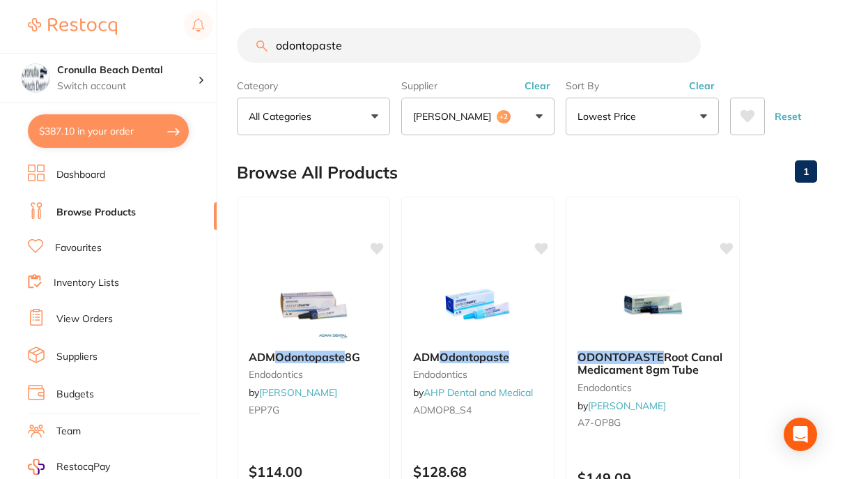
drag, startPoint x: 359, startPoint y: 49, endPoint x: 270, endPoint y: 43, distance: 89.4
click at [270, 43] on input "odontopaste" at bounding box center [469, 45] width 464 height 35
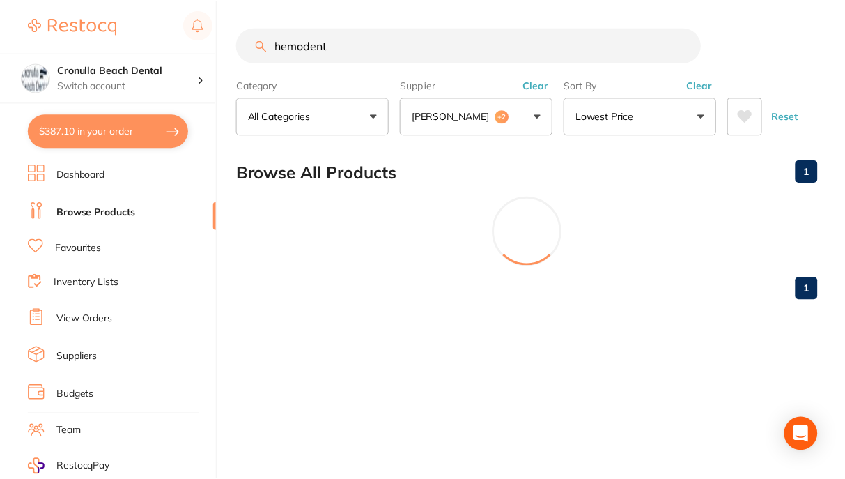
scroll to position [102, 0]
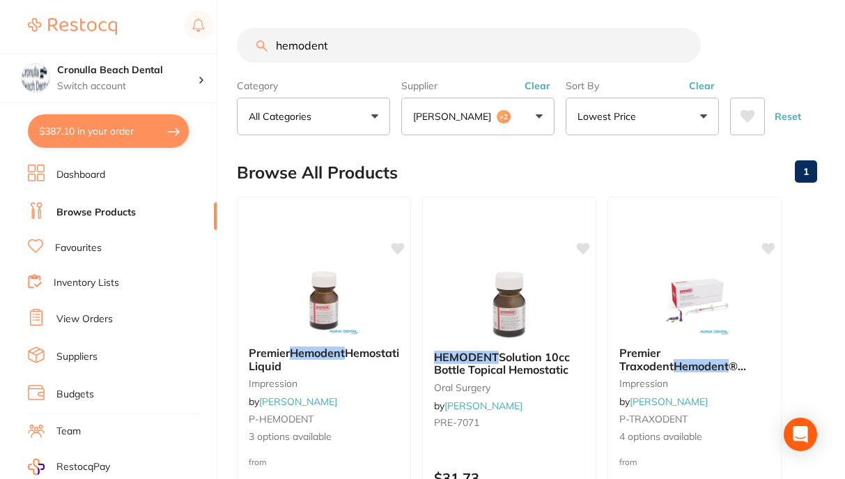
type input "hemodent"
click at [539, 108] on button "Adam Dental +2" at bounding box center [477, 117] width 153 height 38
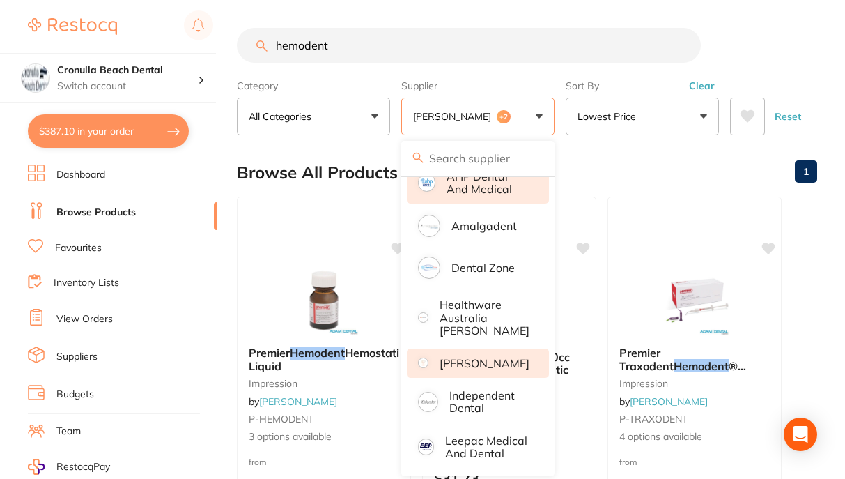
click at [623, 169] on div "Browse All Products 1" at bounding box center [527, 172] width 580 height 47
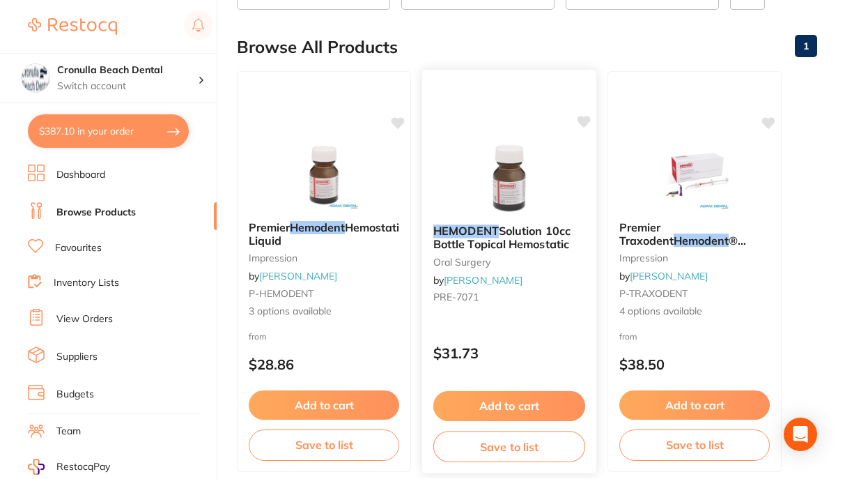
scroll to position [139, 0]
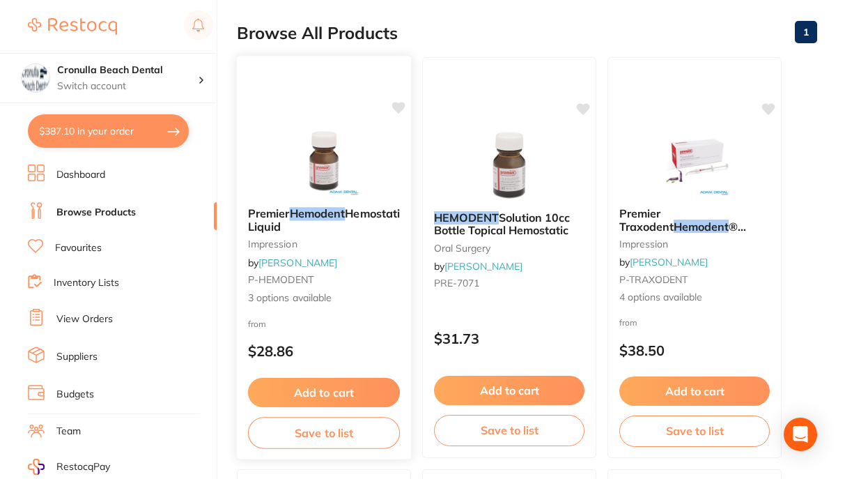
click at [308, 155] on img at bounding box center [323, 160] width 91 height 70
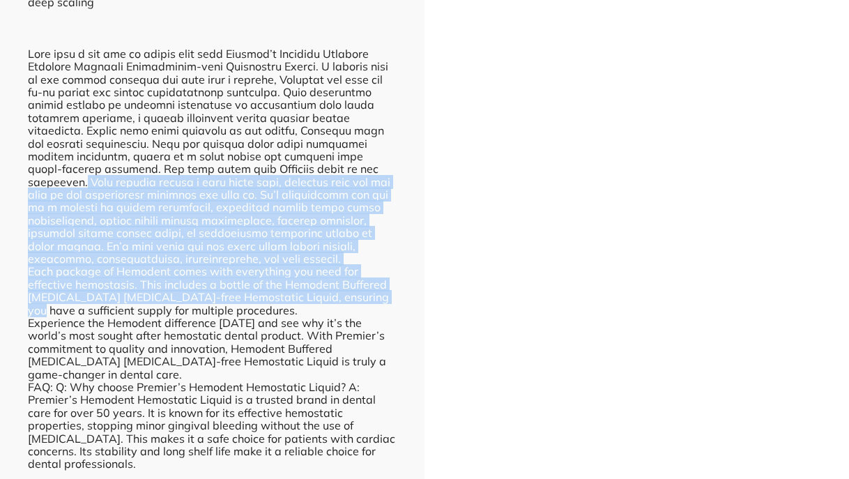
drag, startPoint x: 389, startPoint y: 289, endPoint x: 366, endPoint y: 134, distance: 157.1
click at [373, 147] on div "Buffered Aluminum Chloride Epinephrine-free Hemostatic Liquid For over 50 years…" at bounding box center [212, 104] width 369 height 730
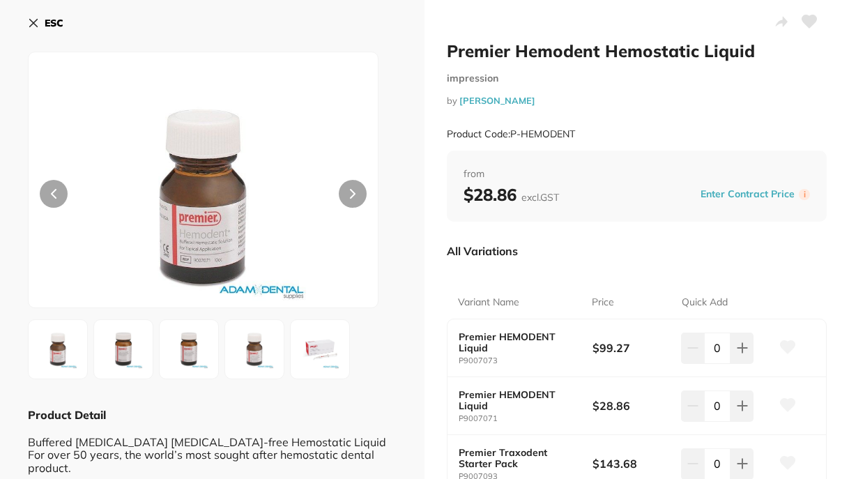
click at [72, 341] on img at bounding box center [58, 349] width 50 height 50
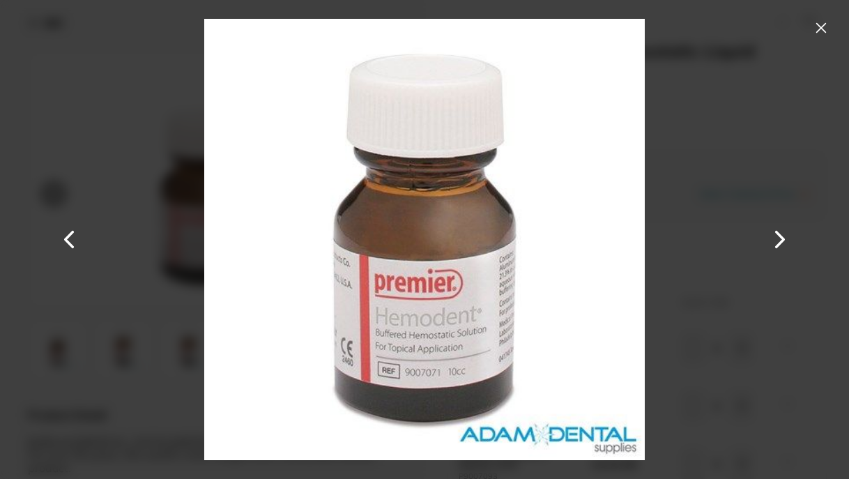
click at [775, 237] on button at bounding box center [779, 240] width 33 height 240
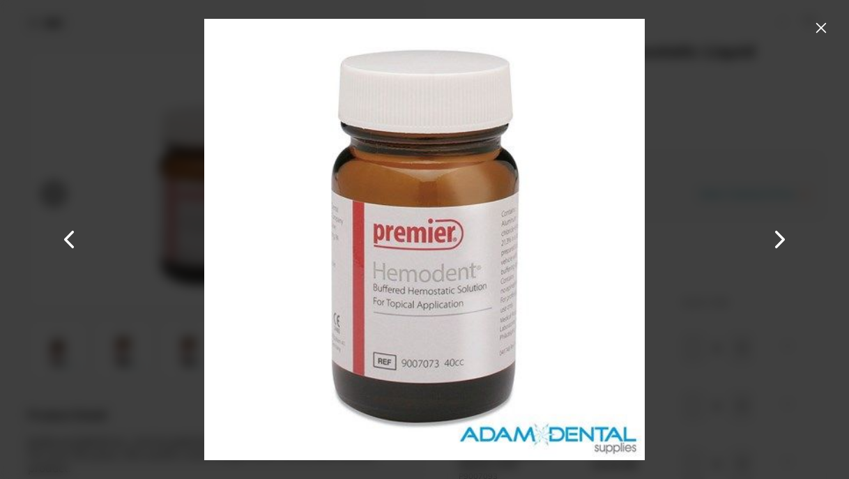
click at [775, 237] on button at bounding box center [779, 240] width 33 height 240
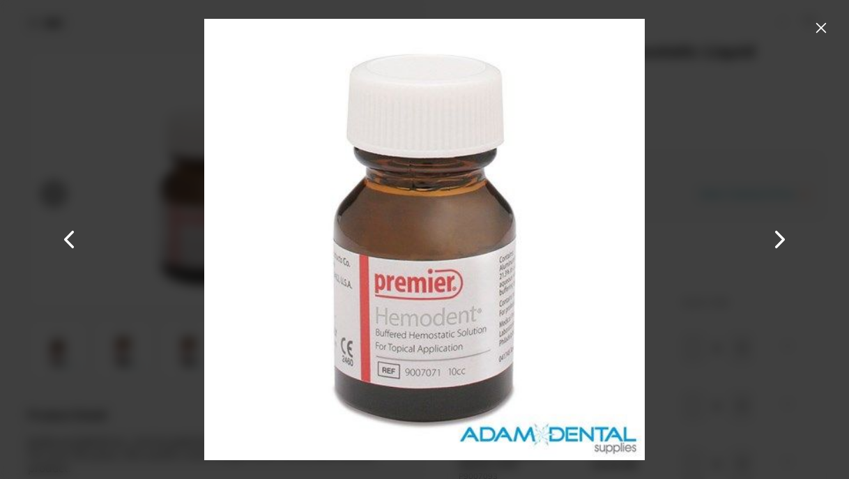
click at [775, 237] on button at bounding box center [779, 240] width 33 height 240
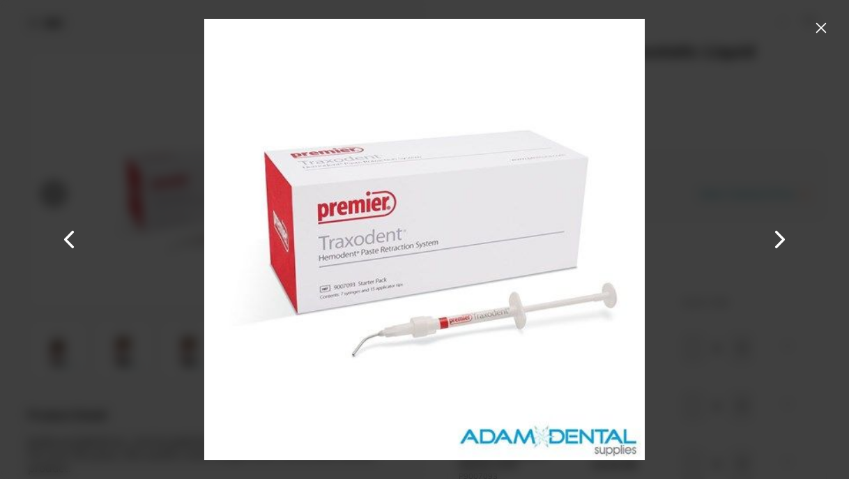
click at [775, 237] on button at bounding box center [779, 240] width 33 height 240
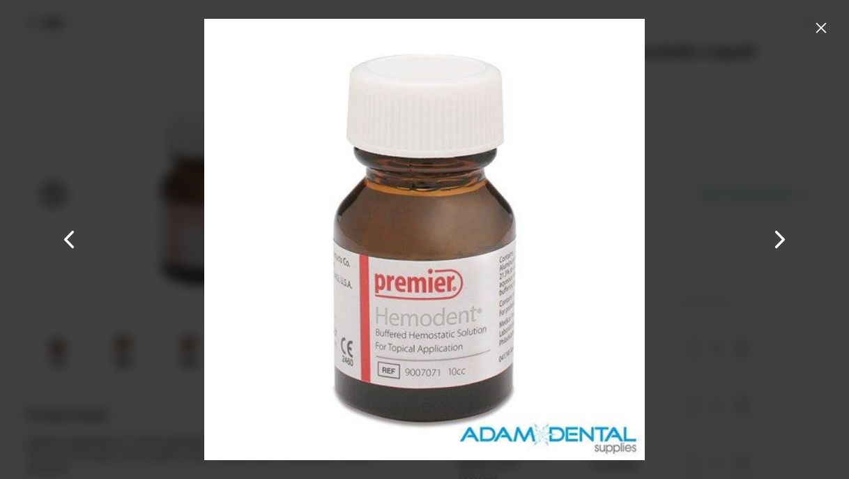
click at [829, 26] on button at bounding box center [821, 28] width 22 height 22
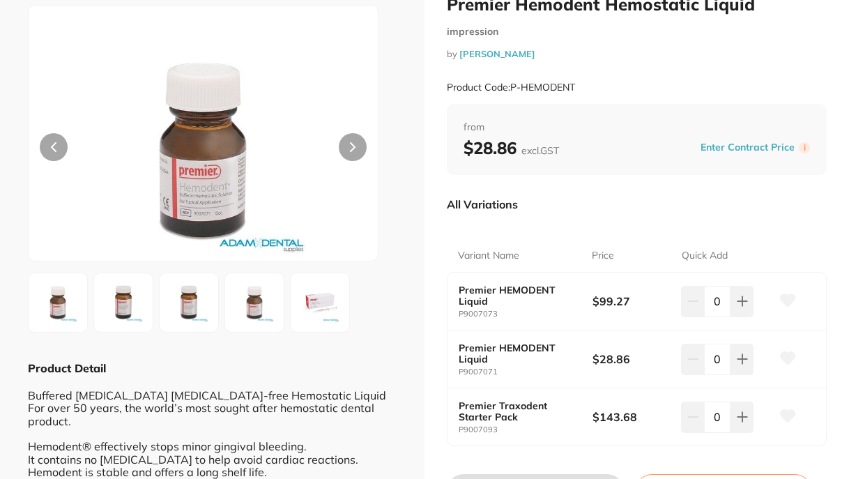
scroll to position [70, 0]
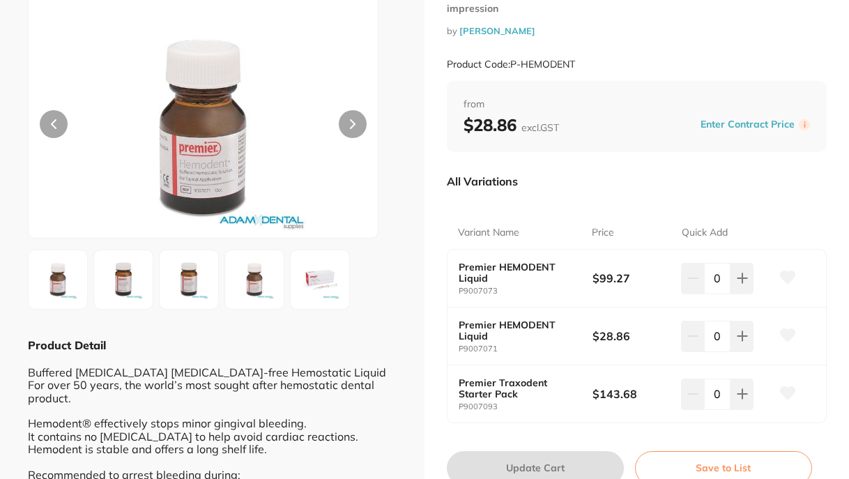
click at [58, 283] on img at bounding box center [58, 279] width 50 height 50
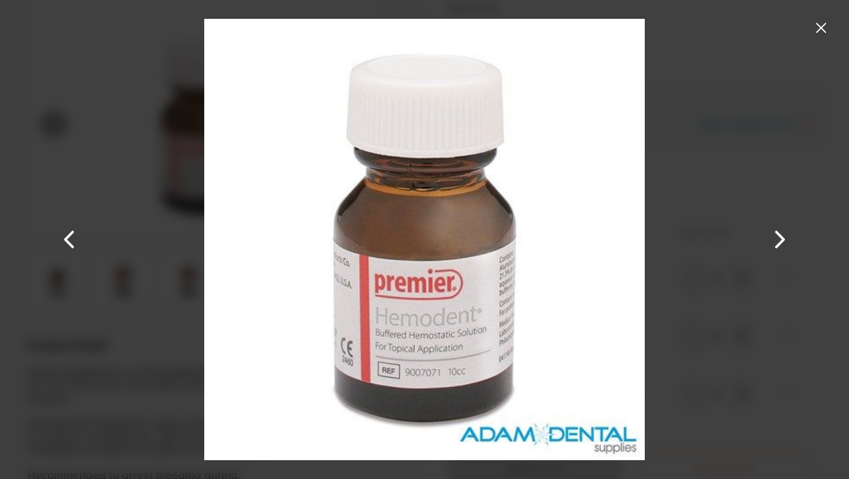
click at [782, 237] on button at bounding box center [779, 240] width 33 height 240
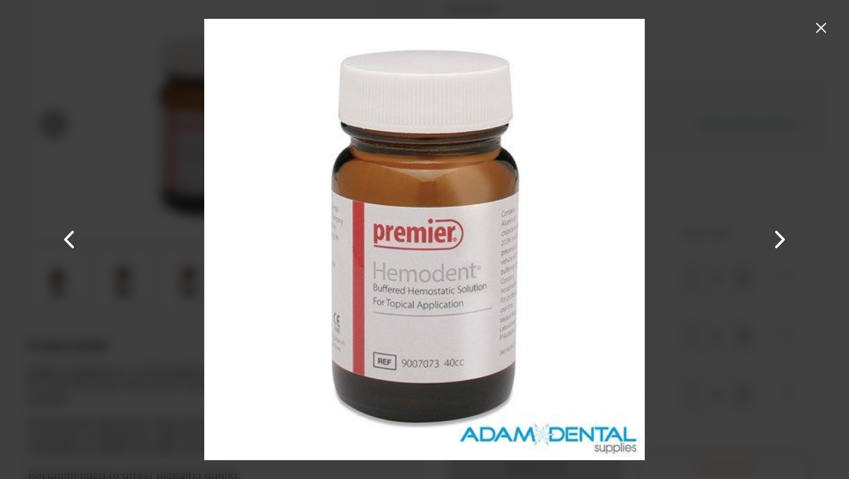
click at [782, 237] on button at bounding box center [779, 240] width 33 height 240
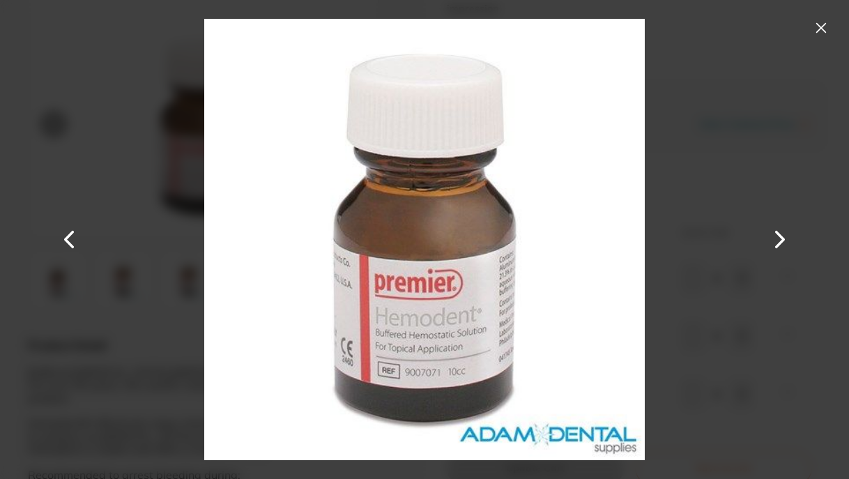
click at [782, 237] on button at bounding box center [779, 240] width 33 height 240
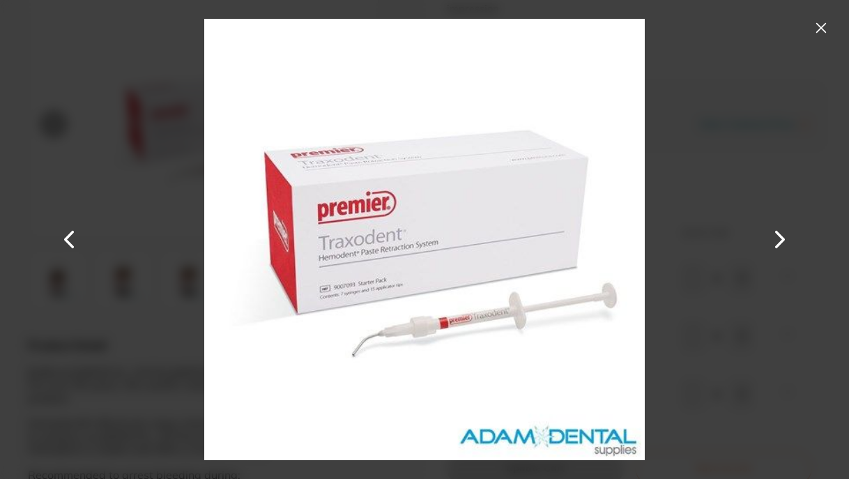
click at [782, 237] on button at bounding box center [779, 240] width 33 height 240
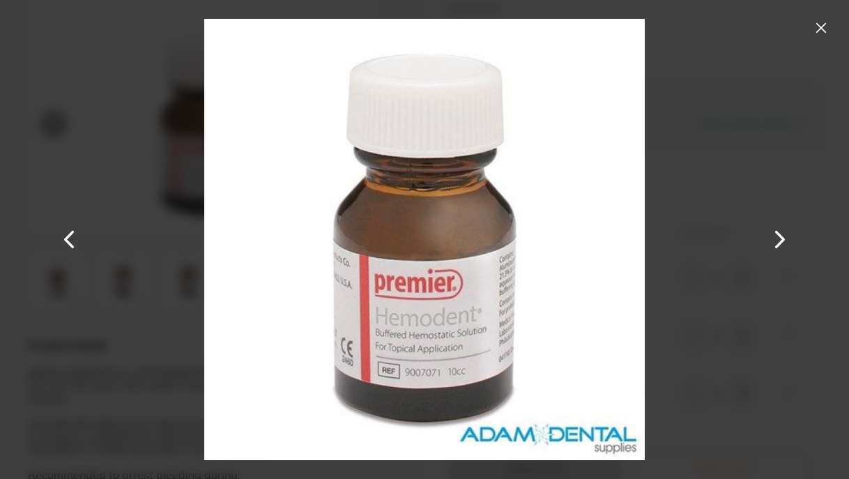
click at [782, 237] on button at bounding box center [779, 240] width 33 height 240
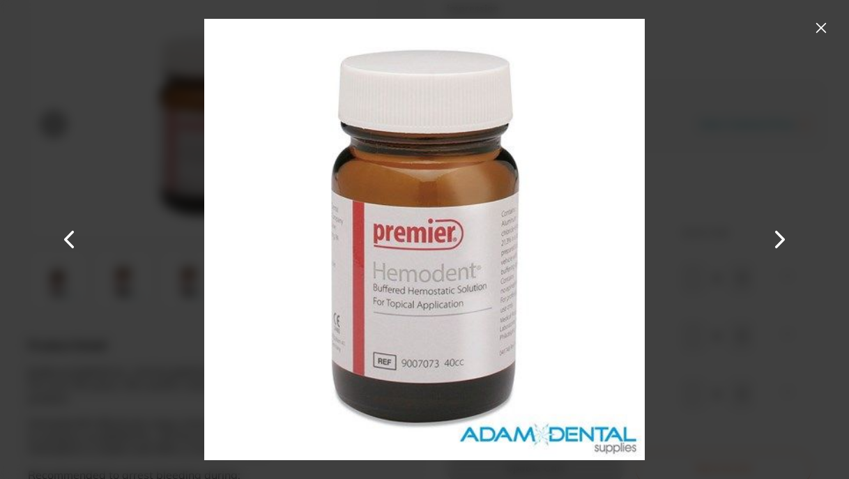
click at [782, 237] on button at bounding box center [779, 240] width 33 height 240
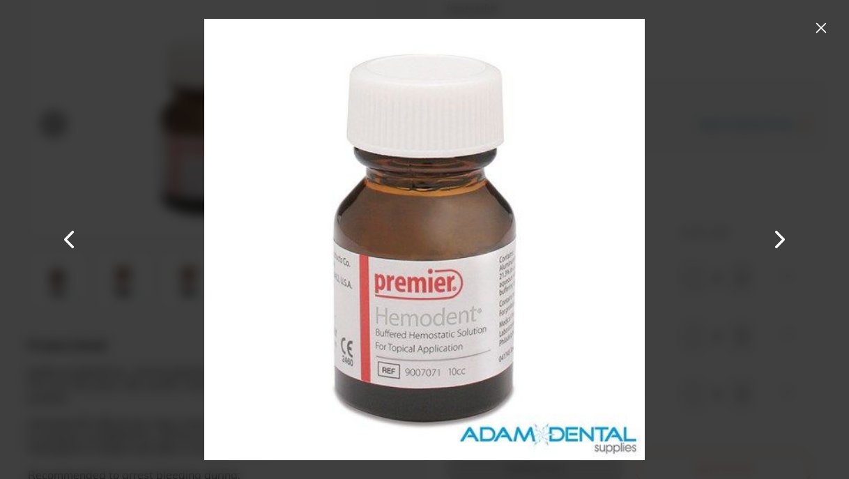
click at [821, 28] on button at bounding box center [821, 28] width 22 height 22
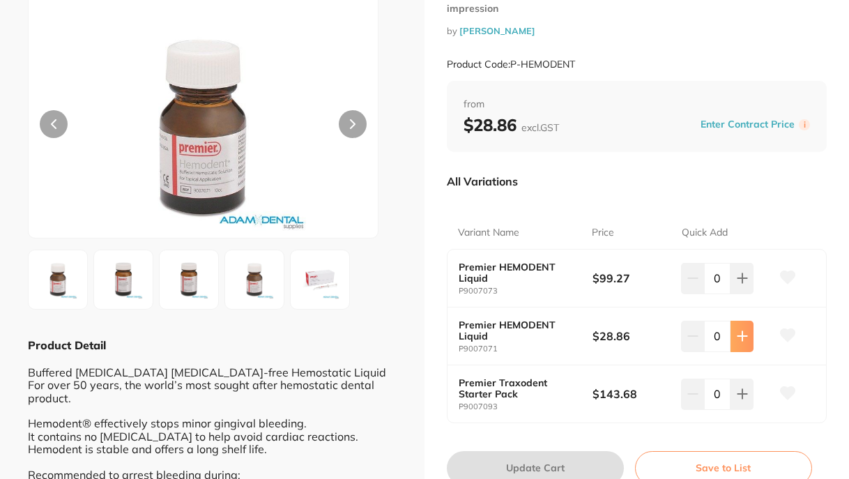
click at [736, 338] on icon at bounding box center [741, 335] width 11 height 11
type input "1"
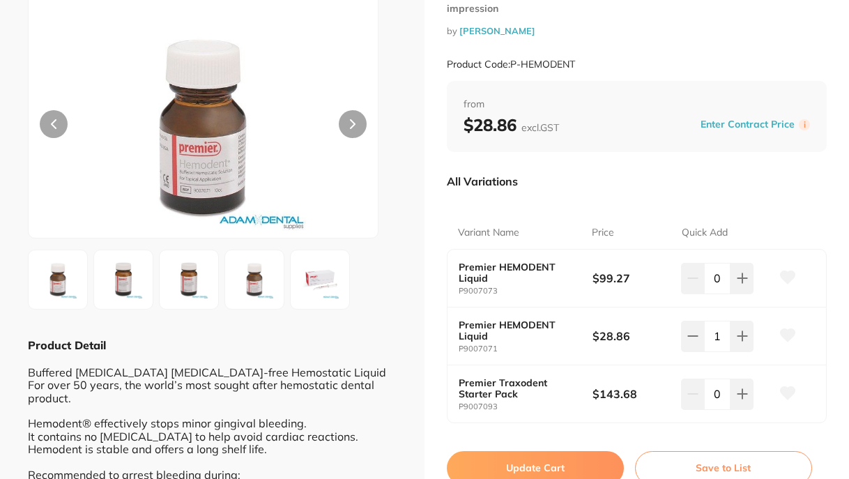
click at [497, 463] on button "Update Cart" at bounding box center [535, 467] width 177 height 33
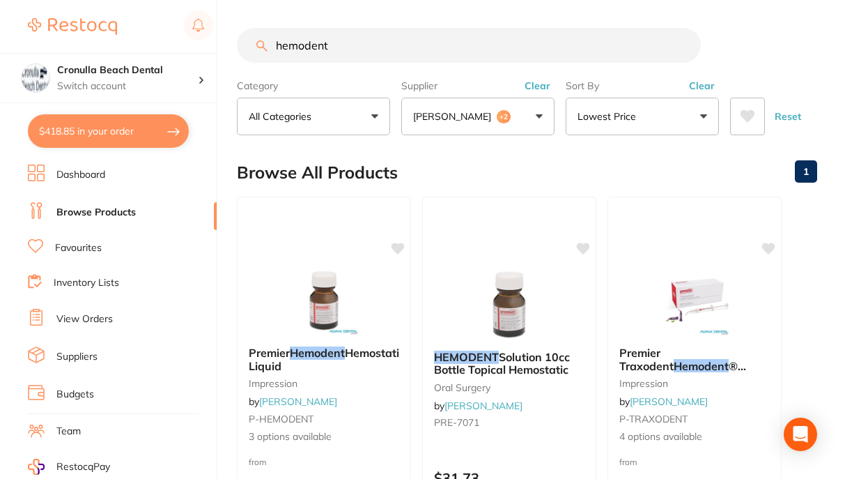
scroll to position [1, 0]
drag, startPoint x: 342, startPoint y: 49, endPoint x: 247, endPoint y: 55, distance: 95.6
click at [247, 55] on input "hemodent" at bounding box center [469, 45] width 464 height 35
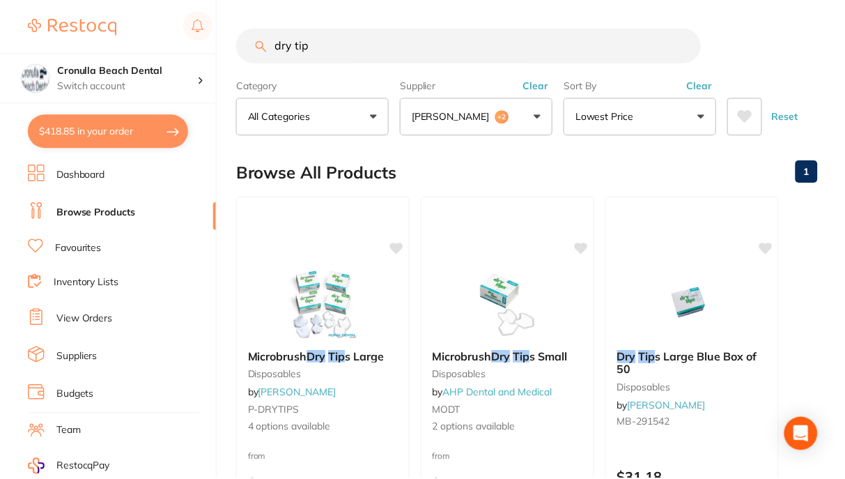
scroll to position [102, 0]
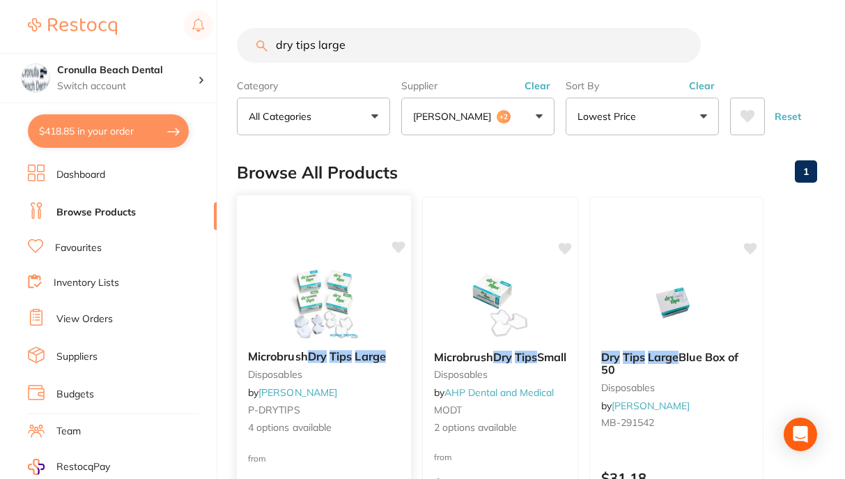
type input "dry tips large"
click at [338, 300] on img at bounding box center [323, 303] width 91 height 70
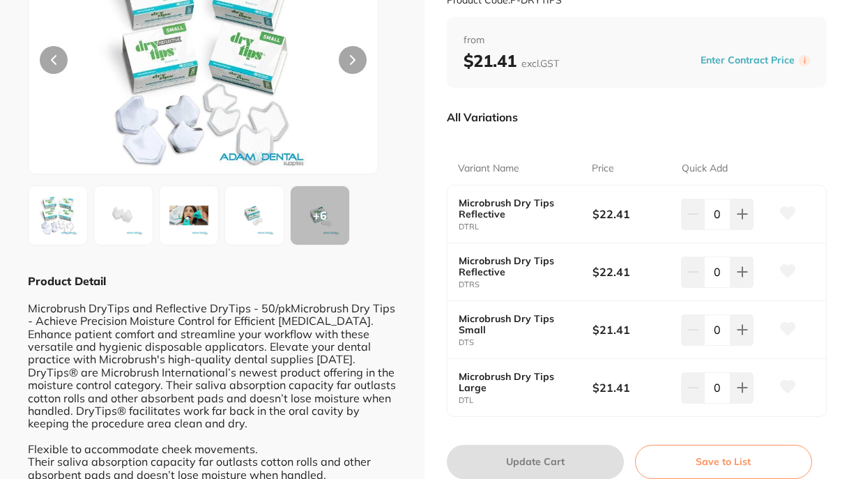
scroll to position [139, 0]
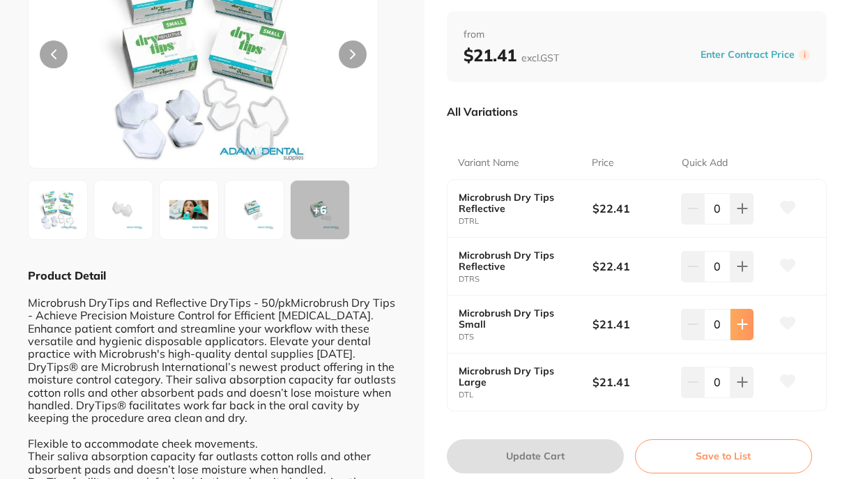
click at [734, 317] on button at bounding box center [741, 324] width 23 height 31
type input "1"
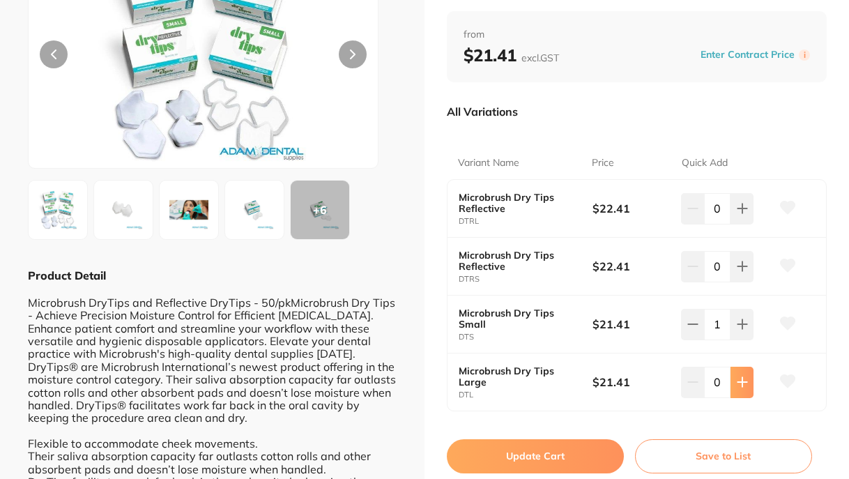
click at [739, 382] on icon at bounding box center [741, 382] width 9 height 9
type input "1"
click at [512, 454] on button "Update Cart" at bounding box center [535, 455] width 177 height 33
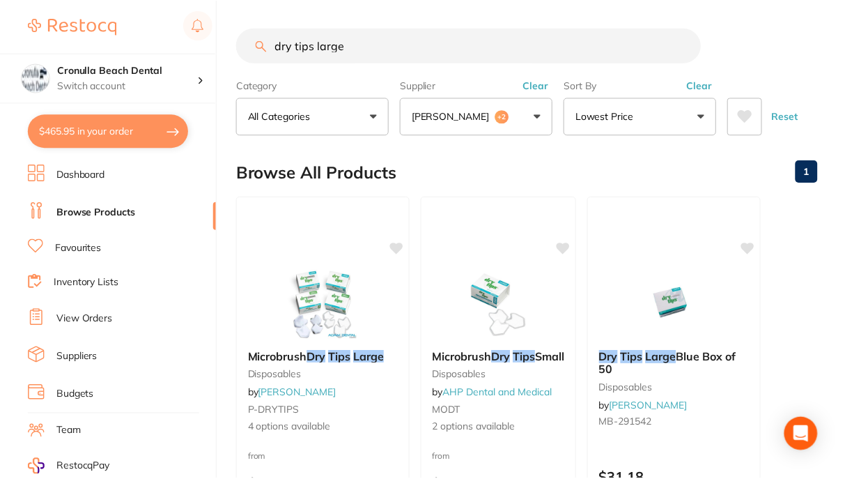
scroll to position [3, 0]
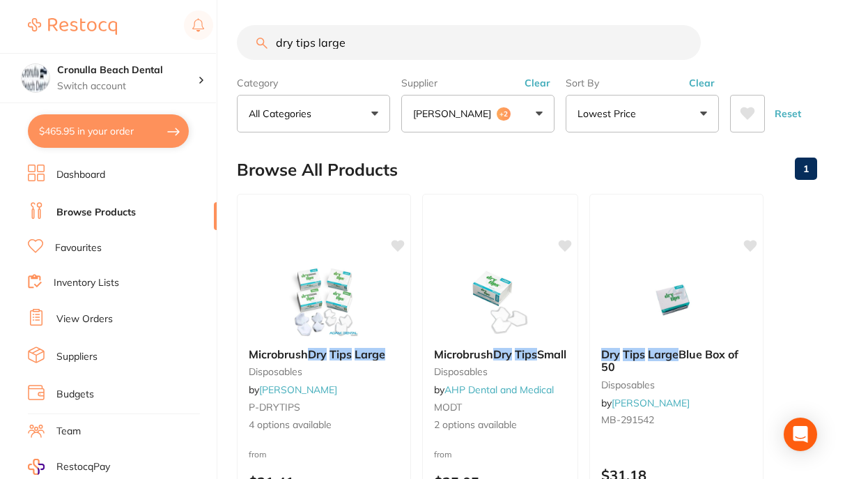
drag, startPoint x: 364, startPoint y: 47, endPoint x: 262, endPoint y: 46, distance: 101.7
click at [262, 46] on div "dry tips large" at bounding box center [527, 42] width 580 height 35
click at [127, 134] on button "$465.95 in your order" at bounding box center [108, 130] width 161 height 33
checkbox input "true"
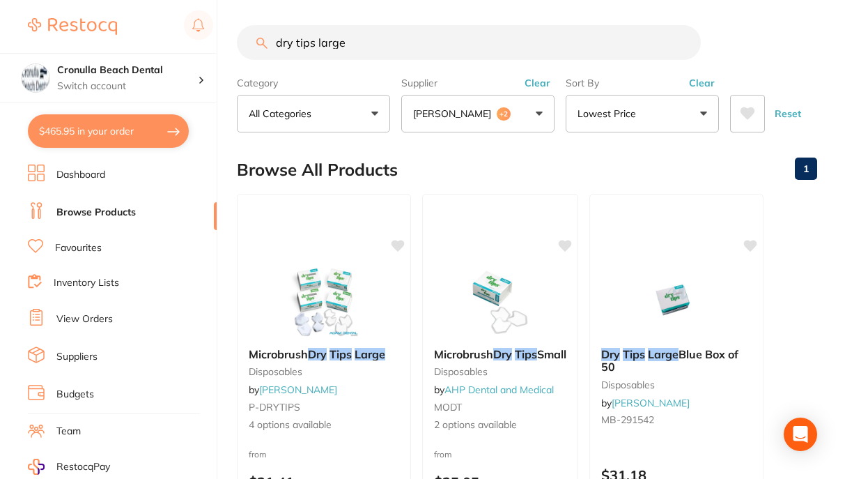
checkbox input "true"
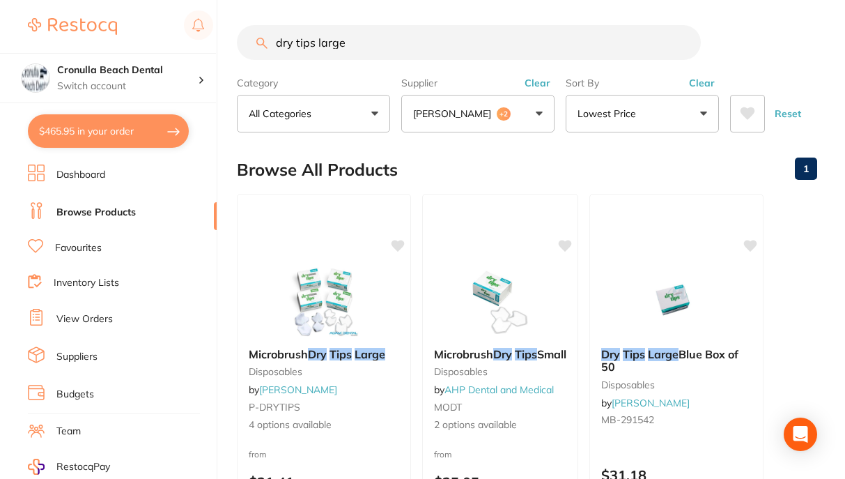
checkbox input "true"
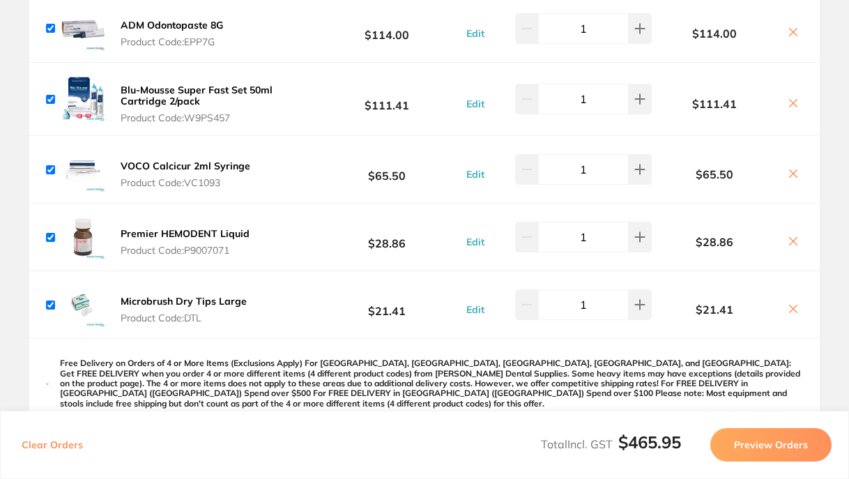
scroll to position [418, 0]
